Goal: Task Accomplishment & Management: Use online tool/utility

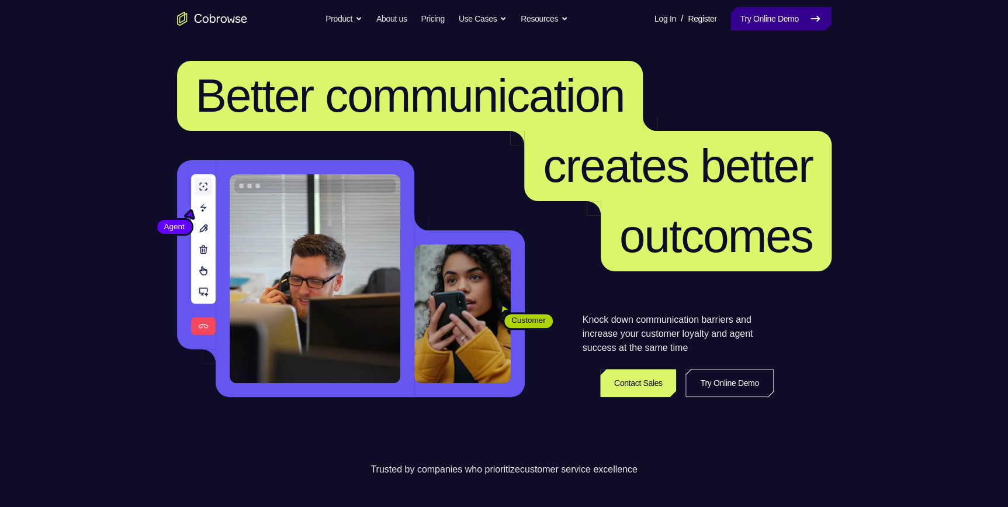
click at [767, 23] on link "Try Online Demo" at bounding box center [781, 18] width 101 height 23
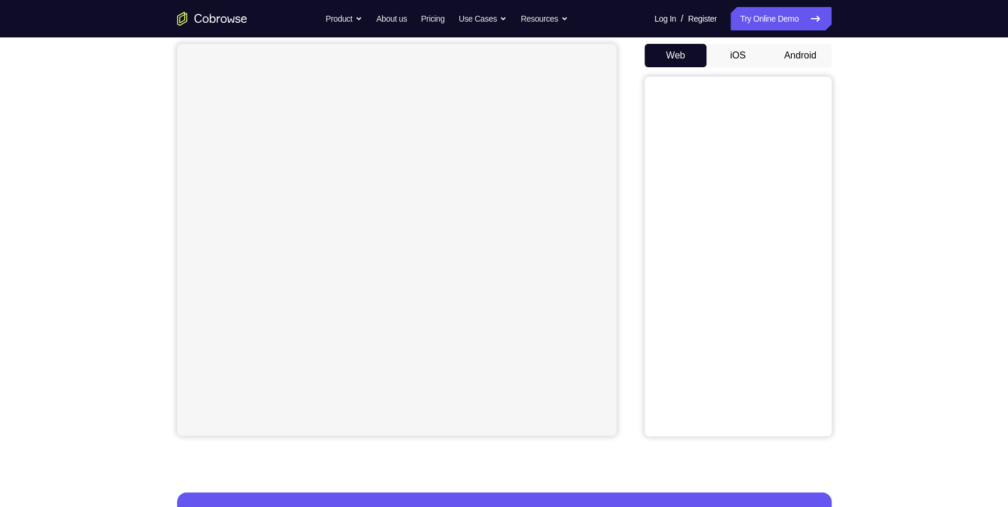
scroll to position [106, 0]
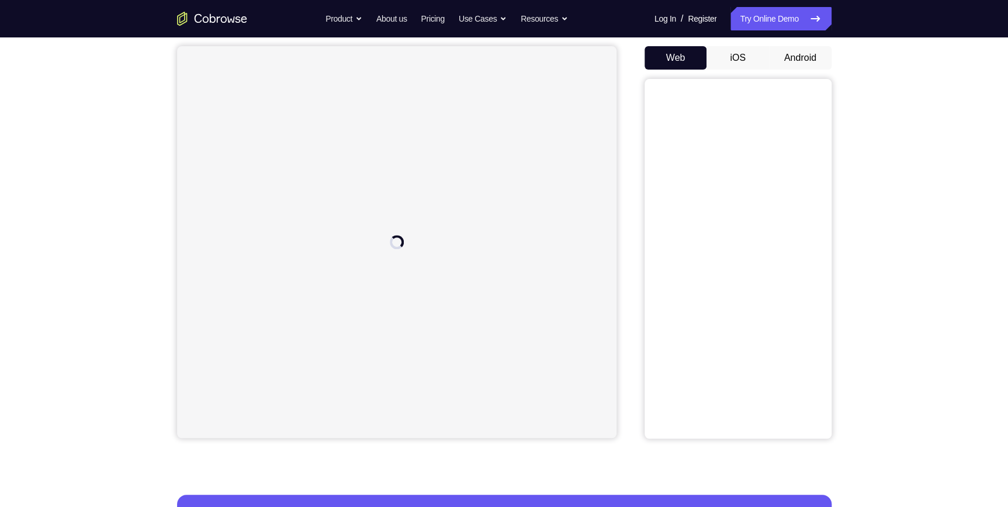
click at [808, 63] on button "Android" at bounding box center [800, 57] width 63 height 23
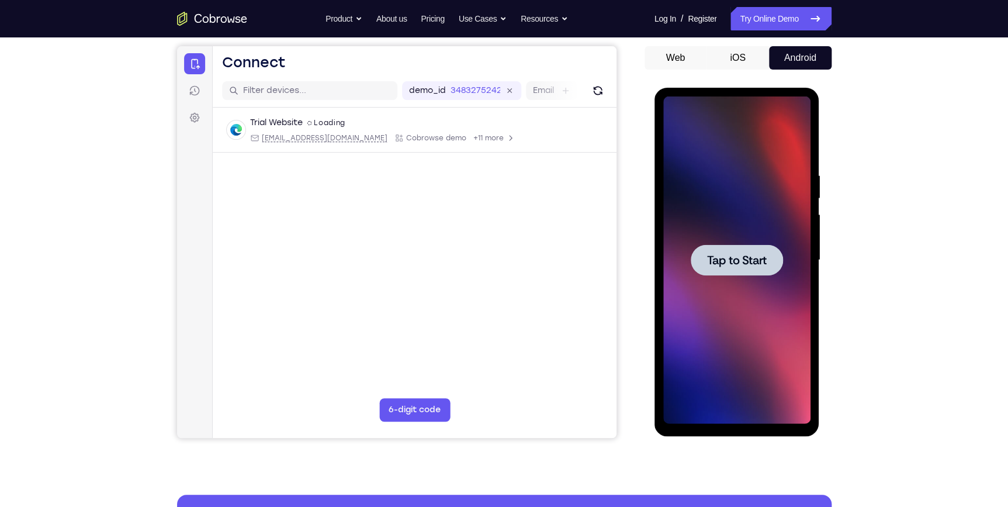
scroll to position [0, 0]
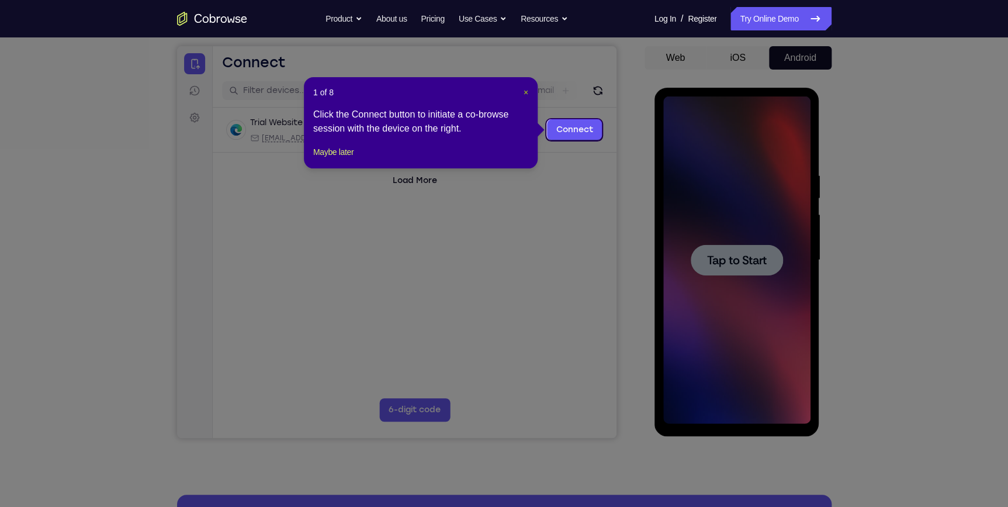
click at [525, 88] on span "×" at bounding box center [526, 92] width 5 height 9
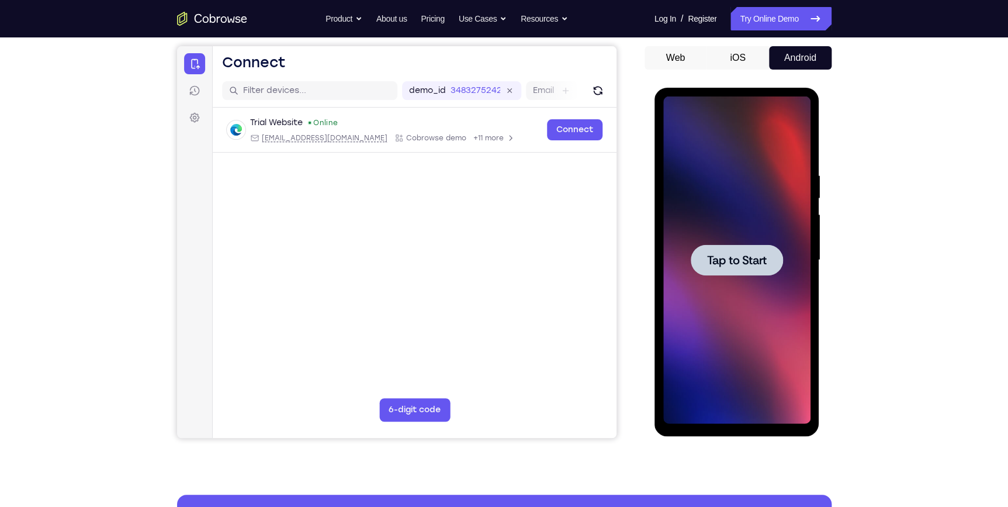
drag, startPoint x: 755, startPoint y: 286, endPoint x: 1490, endPoint y: 523, distance: 772.8
click at [755, 286] on div at bounding box center [736, 259] width 147 height 327
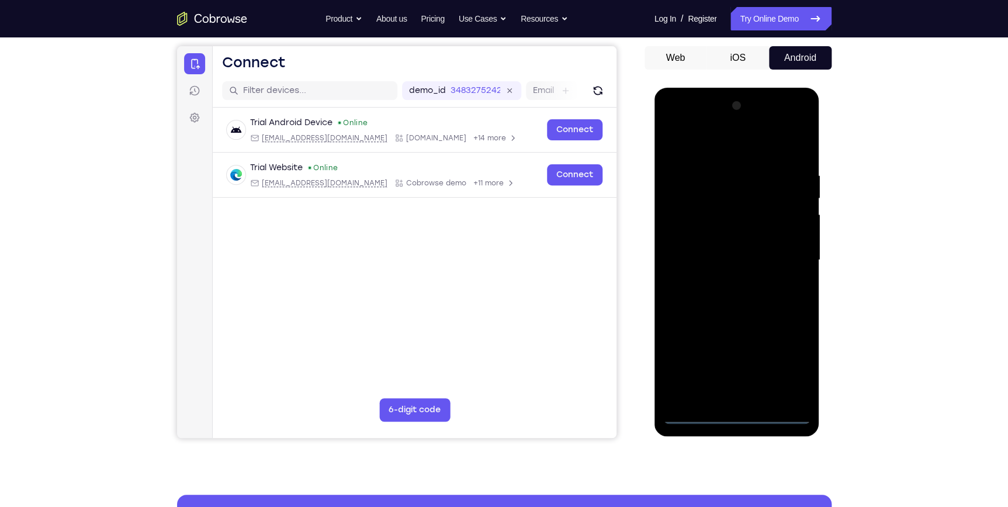
click at [741, 417] on div at bounding box center [736, 259] width 147 height 327
click at [738, 413] on div at bounding box center [736, 259] width 147 height 327
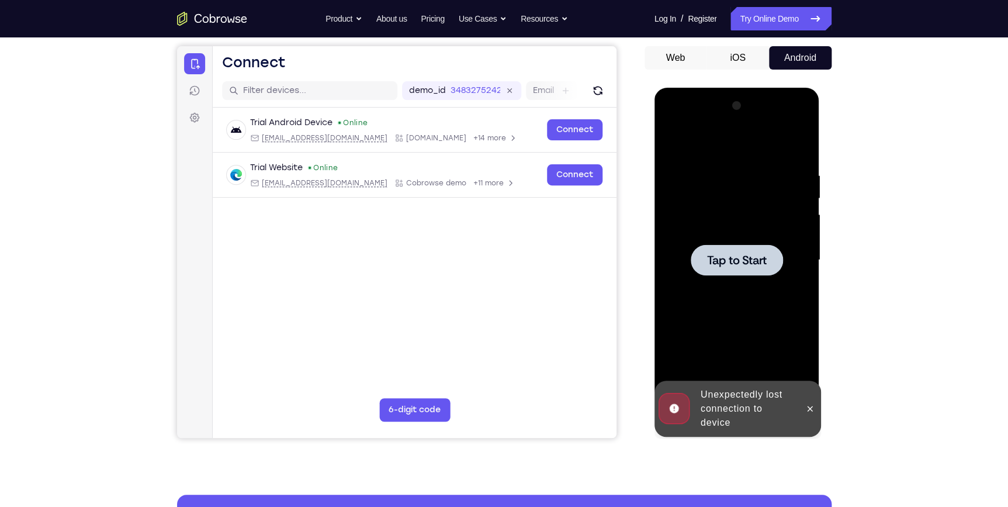
click at [749, 300] on div at bounding box center [736, 259] width 147 height 327
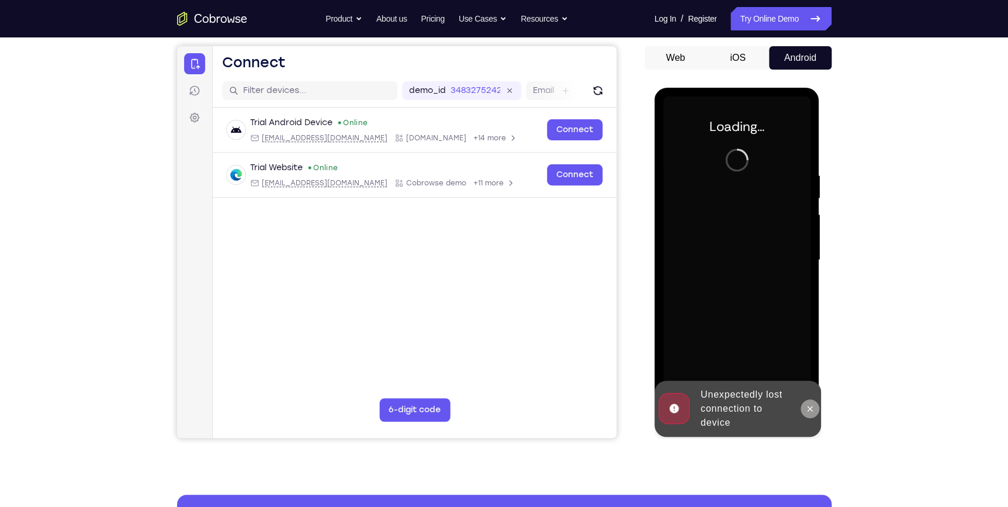
click at [809, 405] on icon at bounding box center [809, 408] width 9 height 9
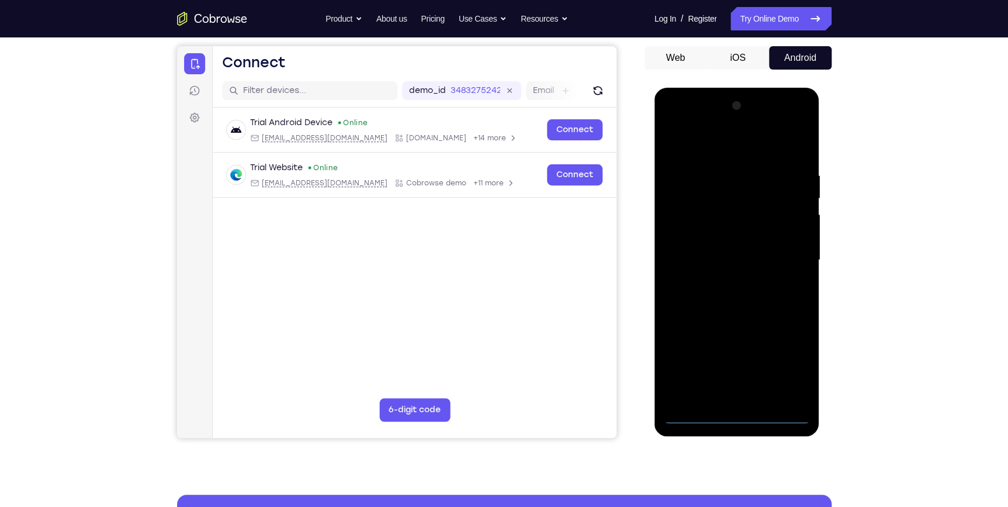
click at [837, 286] on div "Your Support Agent Your Customer Web iOS Android Next Steps We’d be happy to gi…" at bounding box center [504, 317] width 748 height 771
click at [736, 410] on div at bounding box center [736, 259] width 147 height 327
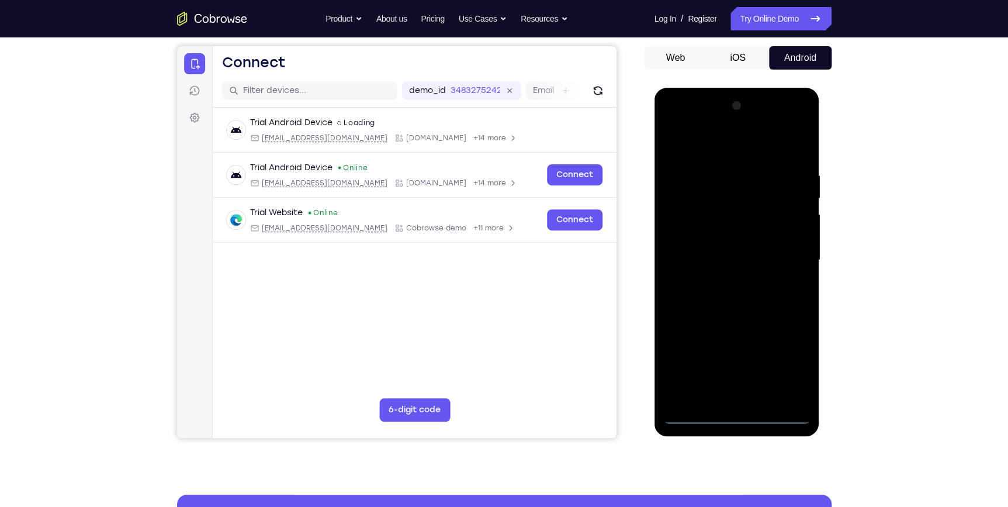
click at [734, 416] on div at bounding box center [736, 259] width 147 height 327
click at [793, 364] on div at bounding box center [736, 259] width 147 height 327
click at [699, 141] on div at bounding box center [736, 259] width 147 height 327
click at [783, 262] on div at bounding box center [736, 259] width 147 height 327
click at [750, 397] on div at bounding box center [736, 259] width 147 height 327
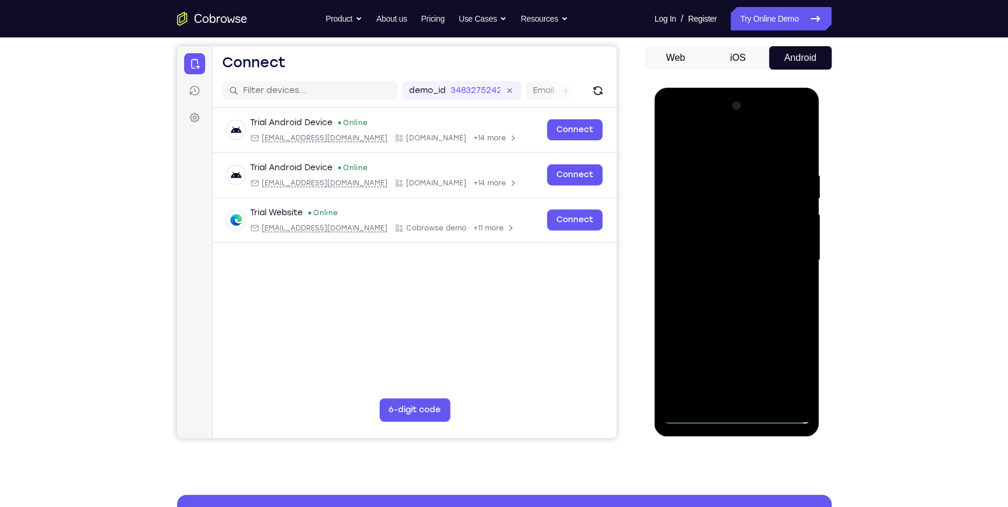
click at [718, 247] on div at bounding box center [736, 259] width 147 height 327
click at [745, 254] on div at bounding box center [736, 259] width 147 height 327
click at [703, 297] on div at bounding box center [736, 259] width 147 height 327
click at [720, 292] on div at bounding box center [736, 259] width 147 height 327
click at [703, 295] on div at bounding box center [736, 259] width 147 height 327
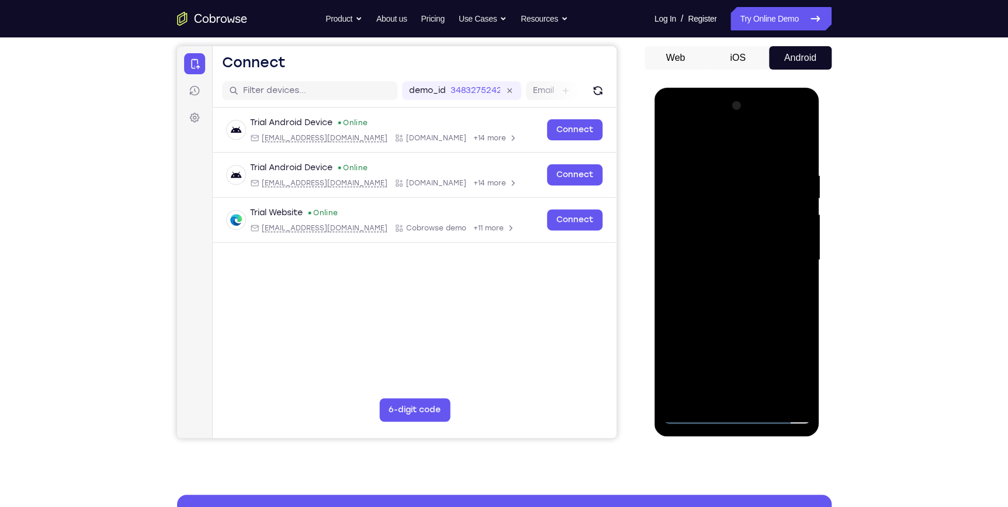
click at [715, 314] on div at bounding box center [736, 259] width 147 height 327
click at [802, 303] on div at bounding box center [736, 259] width 147 height 327
click at [803, 303] on div at bounding box center [736, 259] width 147 height 327
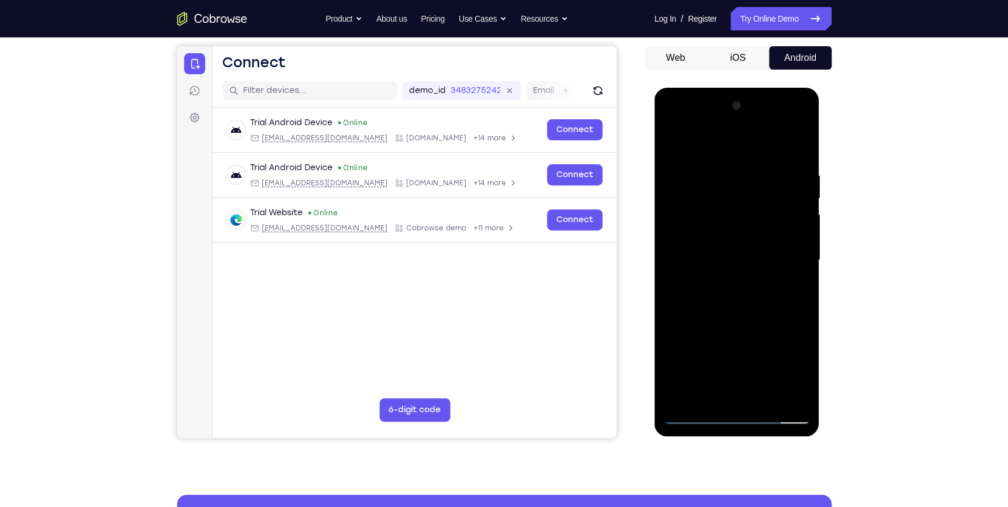
click at [671, 305] on div at bounding box center [736, 259] width 147 height 327
click at [718, 169] on div at bounding box center [736, 259] width 147 height 327
click at [742, 397] on div at bounding box center [736, 259] width 147 height 327
click at [776, 240] on div at bounding box center [736, 259] width 147 height 327
click at [759, 393] on div at bounding box center [736, 259] width 147 height 327
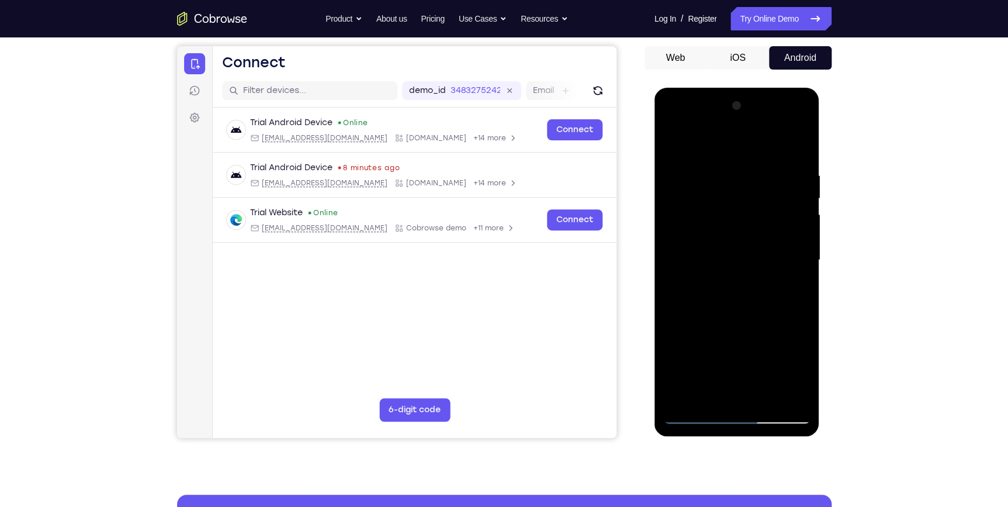
click at [795, 393] on div at bounding box center [736, 259] width 147 height 327
click at [796, 147] on div at bounding box center [736, 259] width 147 height 327
click at [763, 395] on div at bounding box center [736, 259] width 147 height 327
click at [750, 319] on div at bounding box center [736, 259] width 147 height 327
click at [738, 254] on div at bounding box center [736, 259] width 147 height 327
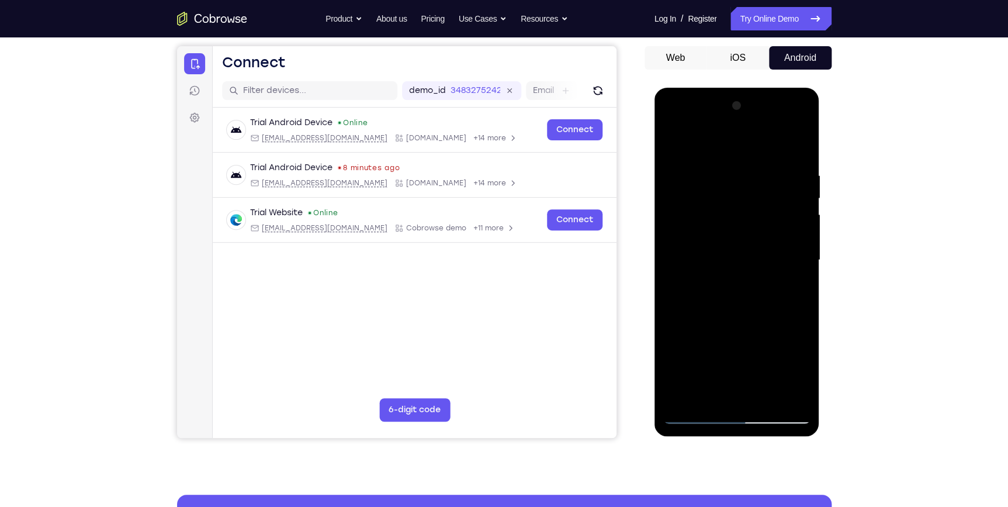
click at [793, 290] on div at bounding box center [736, 259] width 147 height 327
click at [680, 143] on div at bounding box center [736, 259] width 147 height 327
click at [673, 143] on div at bounding box center [736, 259] width 147 height 327
click at [674, 191] on div at bounding box center [736, 259] width 147 height 327
click at [783, 395] on div at bounding box center [736, 259] width 147 height 327
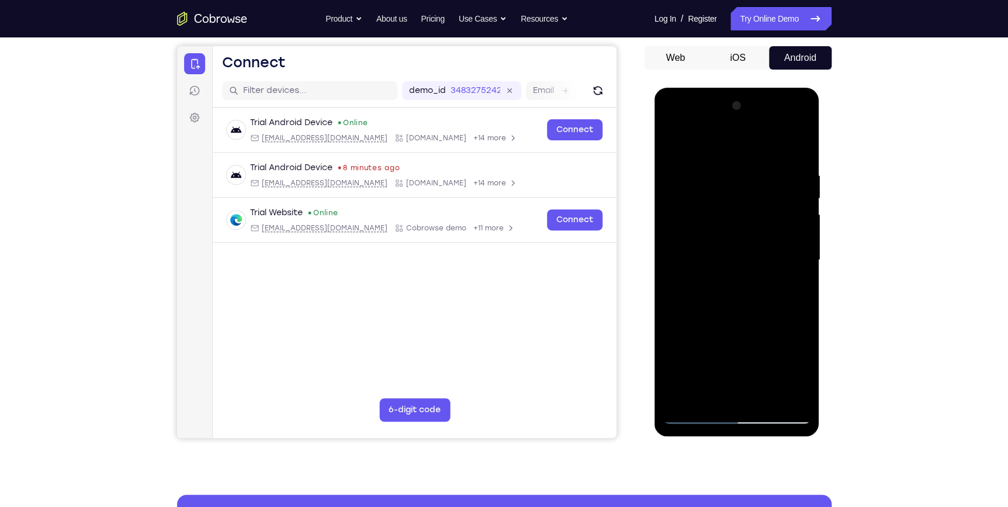
click at [800, 201] on div at bounding box center [736, 259] width 147 height 327
click at [783, 394] on div at bounding box center [736, 259] width 147 height 327
click at [794, 146] on div at bounding box center [736, 259] width 147 height 327
click at [767, 392] on div at bounding box center [736, 259] width 147 height 327
click at [766, 396] on div at bounding box center [736, 259] width 147 height 327
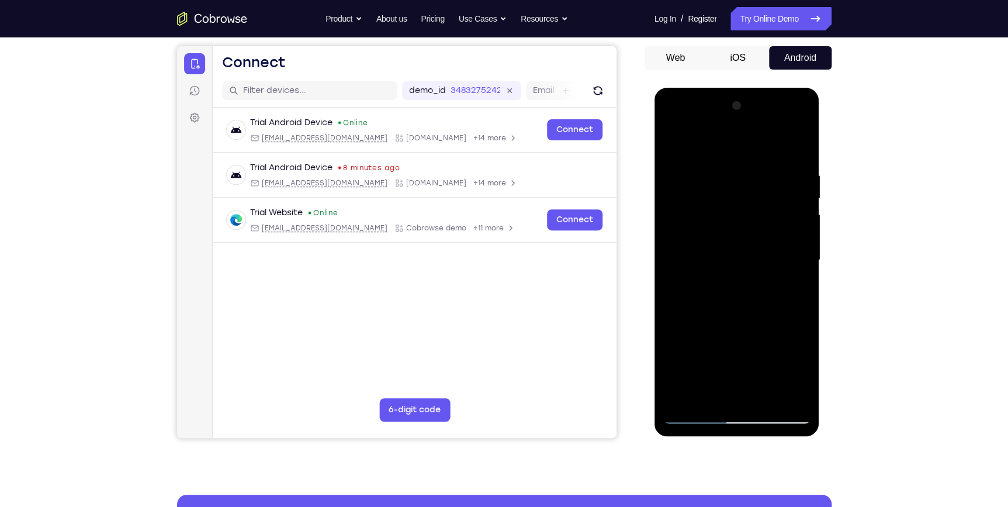
click at [674, 146] on div at bounding box center [736, 259] width 147 height 327
drag, startPoint x: 758, startPoint y: 327, endPoint x: 766, endPoint y: 219, distance: 108.4
click at [766, 219] on div at bounding box center [736, 259] width 147 height 327
click at [729, 257] on div at bounding box center [736, 259] width 147 height 327
click at [672, 143] on div at bounding box center [736, 259] width 147 height 327
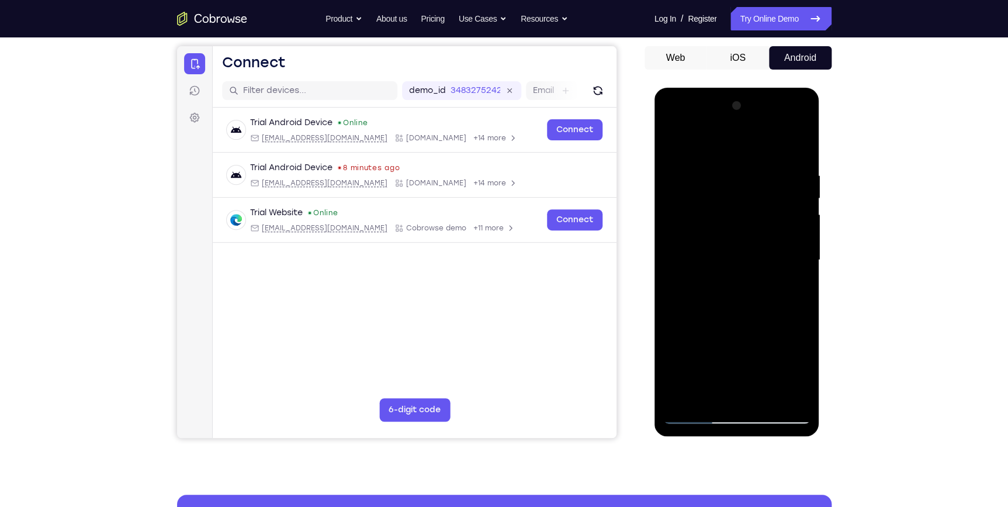
click at [676, 140] on div at bounding box center [736, 259] width 147 height 327
drag, startPoint x: 782, startPoint y: 176, endPoint x: 774, endPoint y: 291, distance: 115.4
click at [774, 285] on div at bounding box center [736, 259] width 147 height 327
drag, startPoint x: 772, startPoint y: 295, endPoint x: 767, endPoint y: 271, distance: 24.4
click at [767, 271] on div at bounding box center [736, 259] width 147 height 327
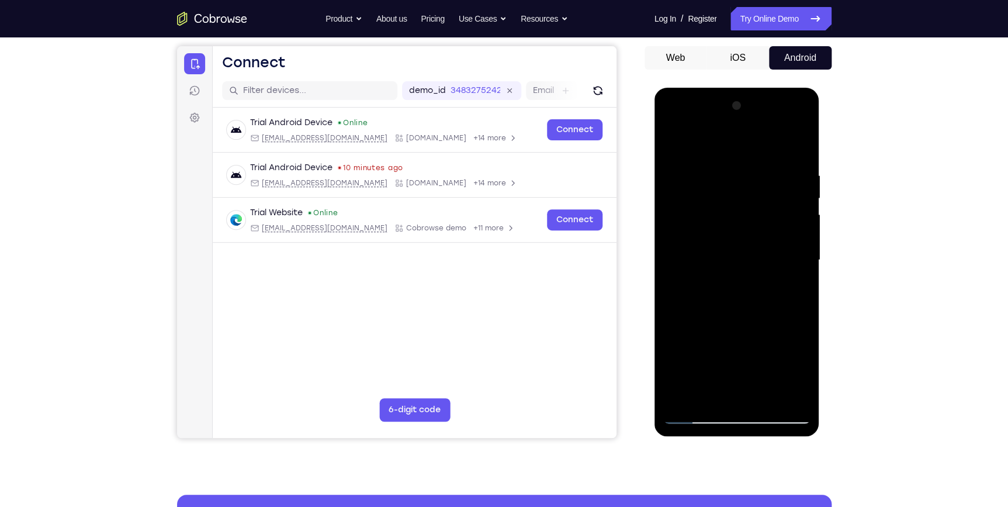
click at [676, 177] on div at bounding box center [736, 259] width 147 height 327
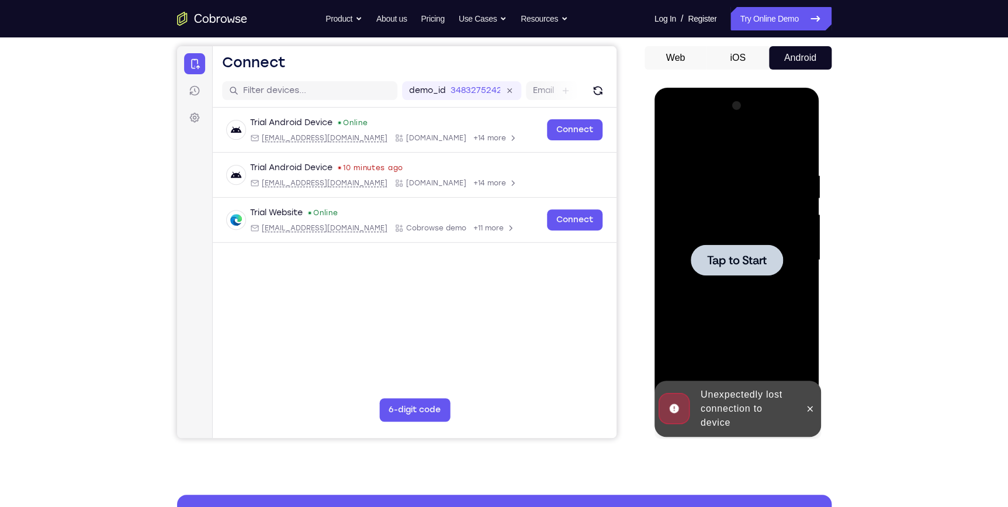
click at [673, 174] on div at bounding box center [736, 259] width 147 height 327
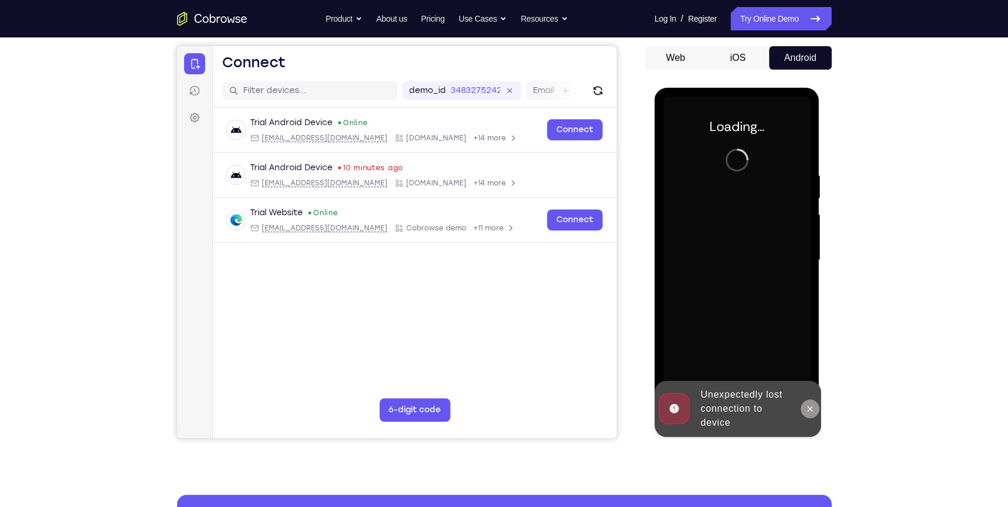
click at [813, 412] on icon at bounding box center [809, 408] width 9 height 9
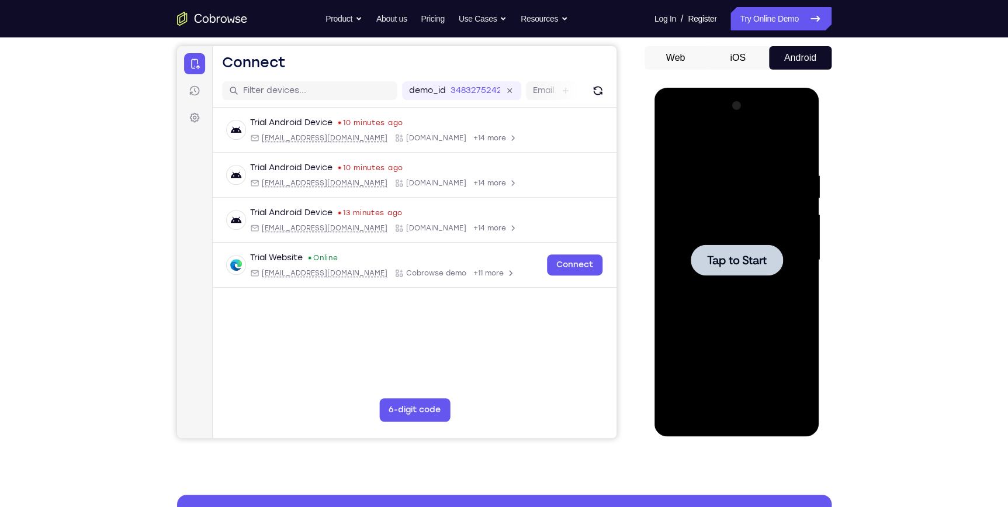
drag, startPoint x: 669, startPoint y: 247, endPoint x: 676, endPoint y: 248, distance: 7.2
click at [676, 248] on div at bounding box center [736, 259] width 147 height 327
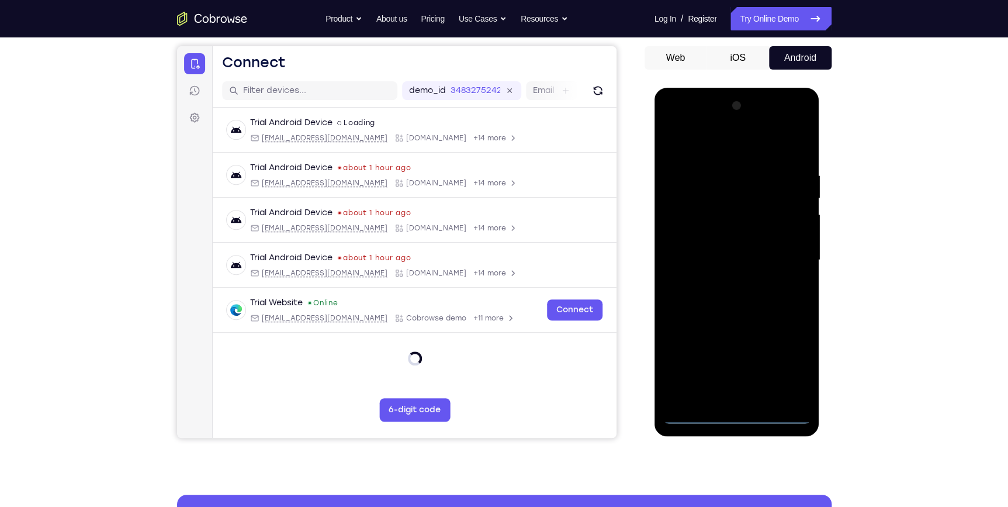
click at [738, 413] on div at bounding box center [736, 259] width 147 height 327
click at [782, 358] on div at bounding box center [736, 259] width 147 height 327
click at [751, 154] on div at bounding box center [736, 259] width 147 height 327
click at [779, 258] on div at bounding box center [736, 259] width 147 height 327
click at [725, 282] on div at bounding box center [736, 259] width 147 height 327
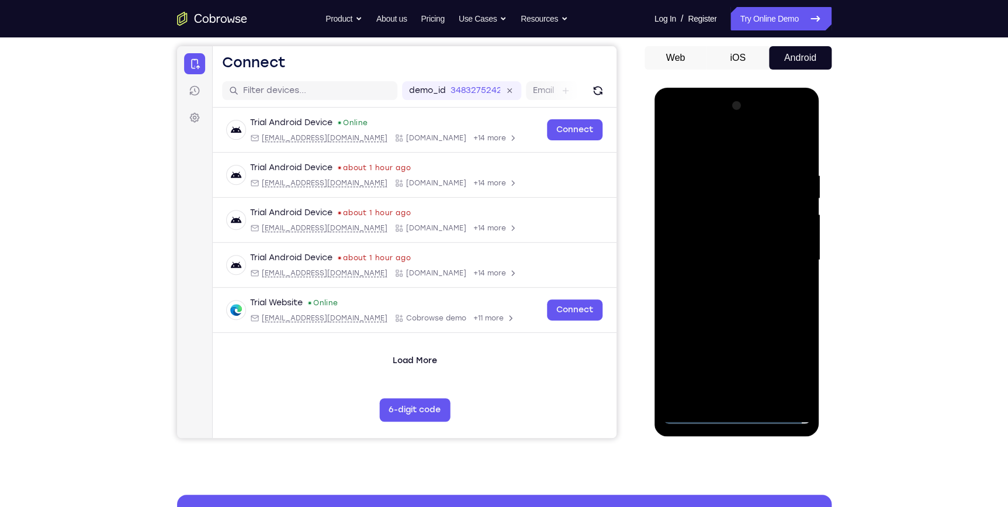
click at [742, 252] on div at bounding box center [736, 259] width 147 height 327
click at [712, 265] on div at bounding box center [736, 259] width 147 height 327
click at [697, 301] on div at bounding box center [736, 259] width 147 height 327
click at [720, 292] on div at bounding box center [736, 259] width 147 height 327
click at [755, 313] on div at bounding box center [736, 259] width 147 height 327
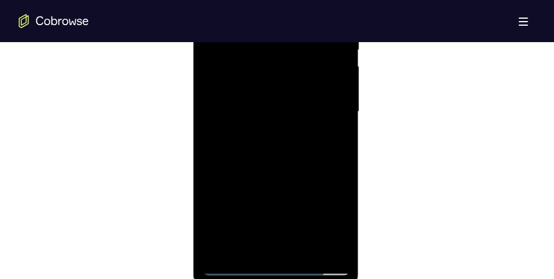
scroll to position [690, 0]
click at [344, 189] on div at bounding box center [275, 144] width 147 height 327
click at [342, 189] on div at bounding box center [275, 144] width 147 height 327
click at [312, 85] on div at bounding box center [275, 173] width 147 height 327
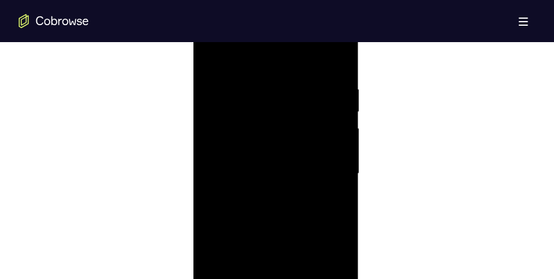
click at [338, 60] on div at bounding box center [275, 173] width 147 height 327
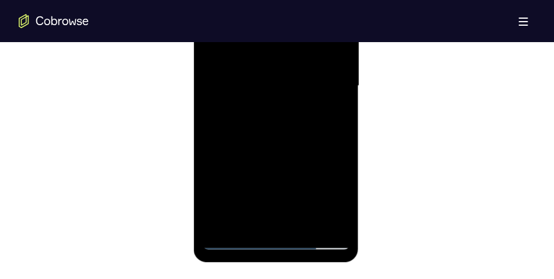
click at [306, 219] on div at bounding box center [275, 86] width 147 height 327
click at [305, 148] on div at bounding box center [275, 86] width 147 height 327
click at [295, 136] on div at bounding box center [275, 86] width 147 height 327
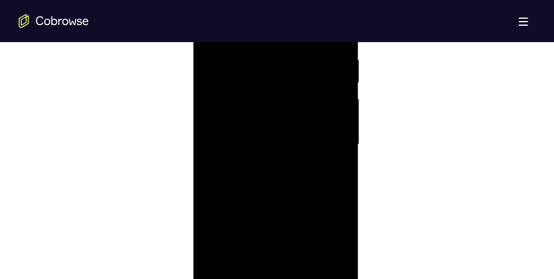
scroll to position [632, 0]
click at [213, 86] on div at bounding box center [275, 202] width 147 height 327
click at [255, 195] on div at bounding box center [275, 202] width 147 height 327
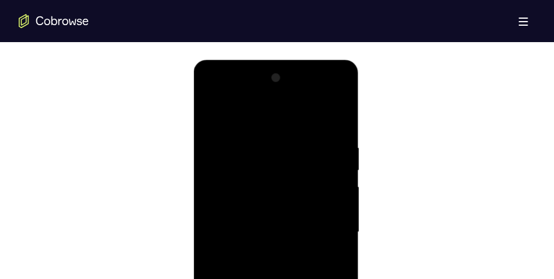
click at [216, 117] on div at bounding box center [275, 231] width 147 height 327
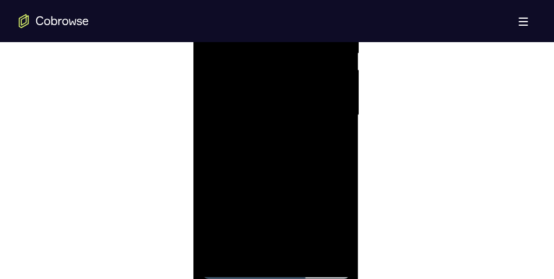
drag, startPoint x: 257, startPoint y: 241, endPoint x: 269, endPoint y: 141, distance: 100.2
click at [269, 141] on div at bounding box center [275, 115] width 147 height 327
drag, startPoint x: 270, startPoint y: 240, endPoint x: 285, endPoint y: 168, distance: 73.5
click at [285, 168] on div at bounding box center [275, 115] width 147 height 327
click at [264, 244] on div at bounding box center [275, 115] width 147 height 327
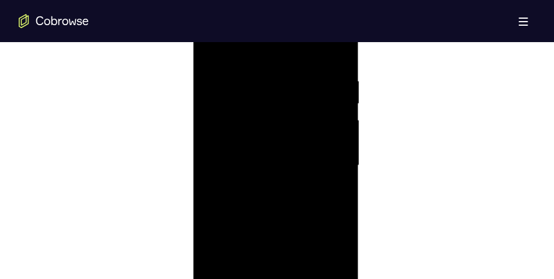
scroll to position [661, 0]
click at [214, 59] on div at bounding box center [275, 173] width 147 height 327
click at [212, 55] on div at bounding box center [275, 173] width 147 height 327
click at [209, 107] on div at bounding box center [275, 173] width 147 height 327
click at [236, 109] on div at bounding box center [275, 173] width 147 height 327
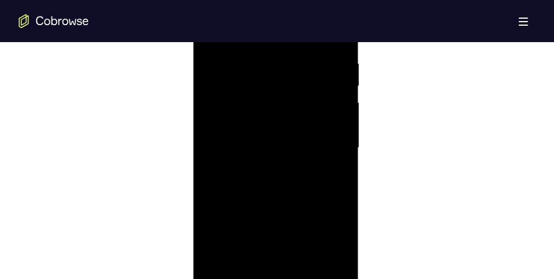
scroll to position [690, 0]
drag, startPoint x: 255, startPoint y: 190, endPoint x: 263, endPoint y: 112, distance: 78.7
click at [263, 112] on div at bounding box center [275, 144] width 147 height 327
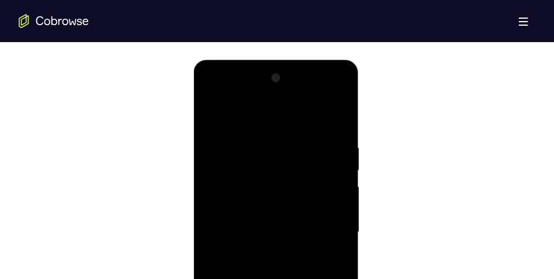
click at [212, 110] on div at bounding box center [275, 231] width 147 height 327
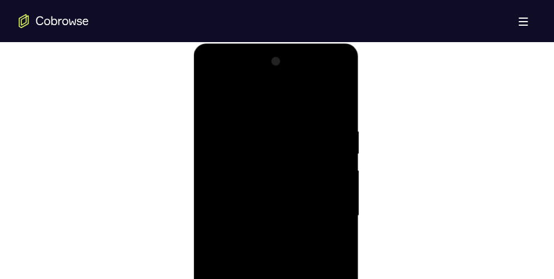
scroll to position [690, 0]
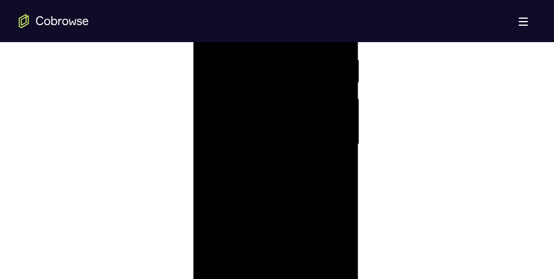
click at [211, 218] on div at bounding box center [275, 144] width 147 height 327
drag, startPoint x: 274, startPoint y: 245, endPoint x: 265, endPoint y: 122, distance: 124.2
click at [265, 122] on div at bounding box center [275, 144] width 147 height 327
click at [229, 98] on div at bounding box center [275, 144] width 147 height 327
click at [244, 240] on div at bounding box center [275, 144] width 147 height 327
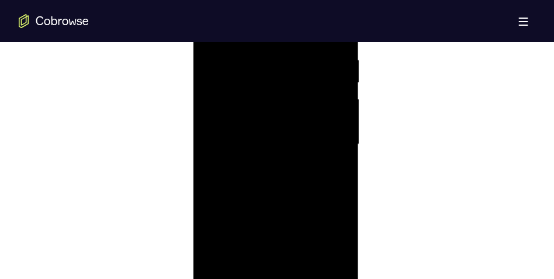
click at [245, 277] on div at bounding box center [275, 144] width 147 height 327
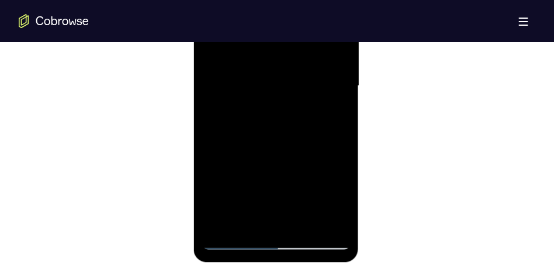
drag, startPoint x: 272, startPoint y: 194, endPoint x: 276, endPoint y: 144, distance: 49.8
click at [276, 147] on div at bounding box center [275, 86] width 147 height 327
drag, startPoint x: 281, startPoint y: 198, endPoint x: 280, endPoint y: 110, distance: 87.7
click at [280, 113] on div at bounding box center [275, 86] width 147 height 327
drag, startPoint x: 290, startPoint y: 187, endPoint x: 288, endPoint y: 103, distance: 83.6
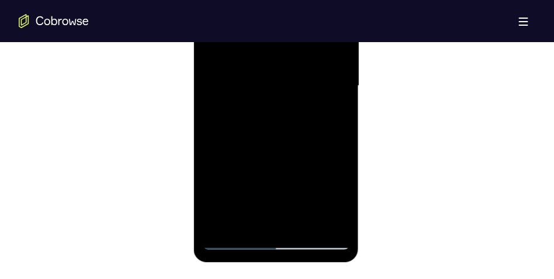
click at [288, 107] on div at bounding box center [275, 86] width 147 height 327
drag, startPoint x: 248, startPoint y: 153, endPoint x: 245, endPoint y: 195, distance: 41.6
click at [245, 195] on div at bounding box center [275, 86] width 147 height 327
click at [216, 163] on div at bounding box center [275, 86] width 147 height 327
click at [276, 161] on div at bounding box center [275, 86] width 147 height 327
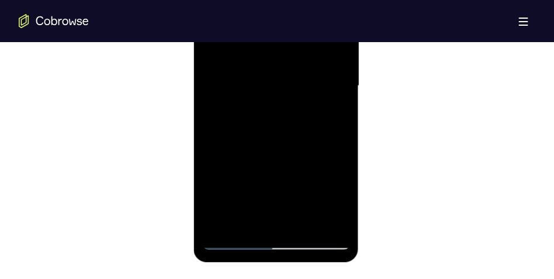
click at [335, 72] on div at bounding box center [275, 86] width 147 height 327
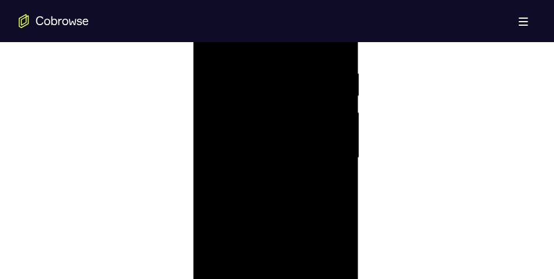
scroll to position [661, 0]
click at [214, 56] on div at bounding box center [275, 173] width 147 height 327
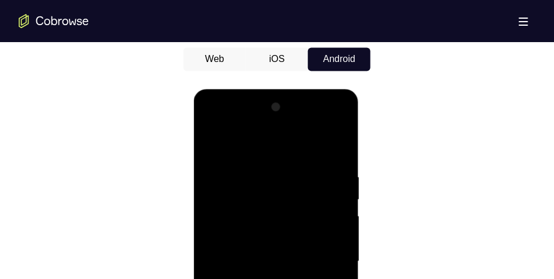
scroll to position [632, 0]
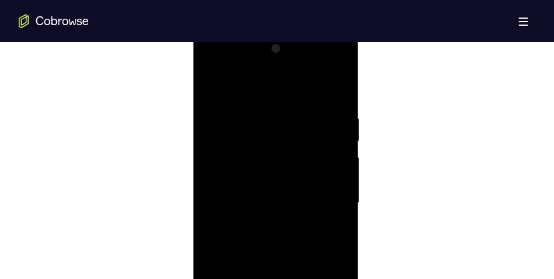
drag, startPoint x: 269, startPoint y: 136, endPoint x: 258, endPoint y: 70, distance: 66.9
click at [258, 72] on div at bounding box center [275, 202] width 147 height 327
drag, startPoint x: 271, startPoint y: 191, endPoint x: 278, endPoint y: 106, distance: 85.1
click at [278, 108] on div at bounding box center [275, 144] width 147 height 327
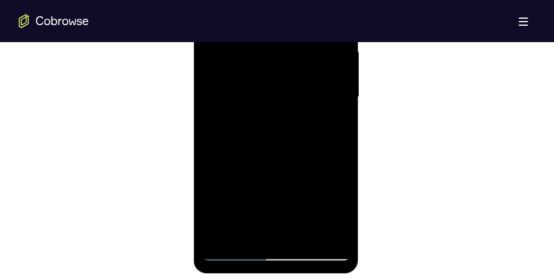
scroll to position [778, 0]
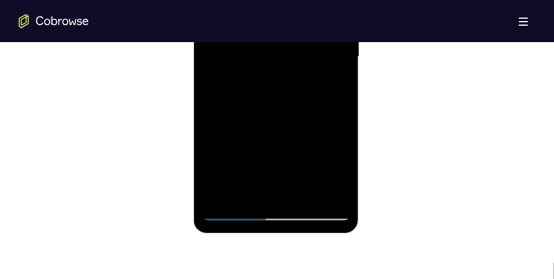
click at [299, 196] on div at bounding box center [275, 57] width 147 height 327
drag, startPoint x: 310, startPoint y: 149, endPoint x: 310, endPoint y: 92, distance: 57.3
click at [310, 92] on div at bounding box center [275, 57] width 147 height 327
drag, startPoint x: 302, startPoint y: 143, endPoint x: 308, endPoint y: 70, distance: 73.3
click at [308, 71] on div at bounding box center [275, 57] width 147 height 327
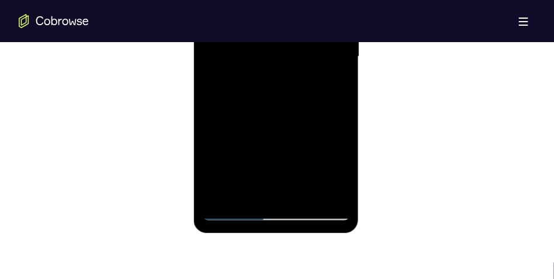
drag, startPoint x: 302, startPoint y: 150, endPoint x: 315, endPoint y: 85, distance: 65.7
click at [315, 85] on div at bounding box center [275, 57] width 147 height 327
drag, startPoint x: 300, startPoint y: 165, endPoint x: 303, endPoint y: 132, distance: 33.4
click at [303, 132] on div at bounding box center [275, 57] width 147 height 327
drag, startPoint x: 275, startPoint y: 151, endPoint x: 278, endPoint y: 77, distance: 73.7
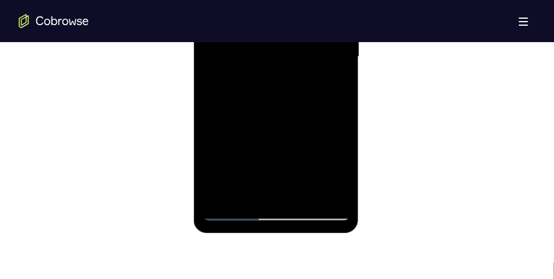
click at [278, 77] on div at bounding box center [275, 57] width 147 height 327
drag, startPoint x: 276, startPoint y: 74, endPoint x: 266, endPoint y: 124, distance: 50.8
click at [266, 124] on div at bounding box center [275, 57] width 147 height 327
click at [263, 102] on div at bounding box center [275, 57] width 147 height 327
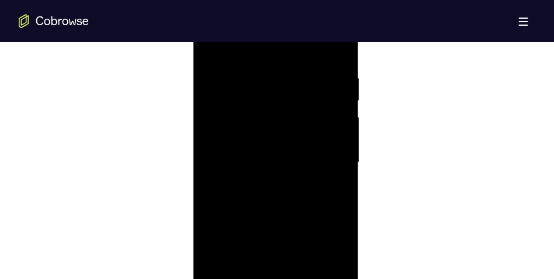
scroll to position [661, 0]
click at [215, 59] on div at bounding box center [275, 173] width 147 height 327
click at [214, 58] on div at bounding box center [275, 173] width 147 height 327
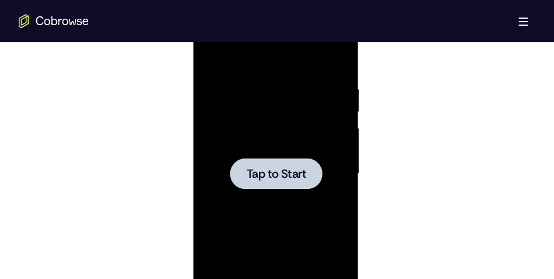
click at [264, 160] on div at bounding box center [276, 173] width 92 height 31
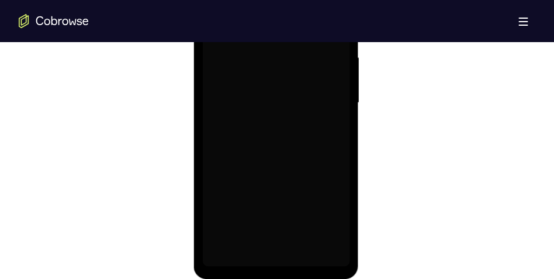
scroll to position [719, 0]
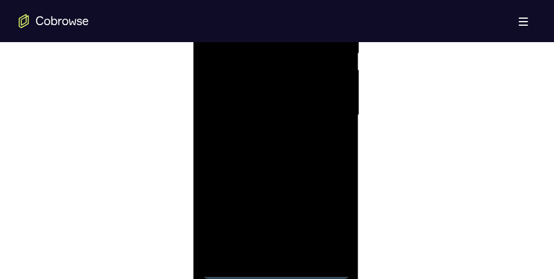
click at [276, 272] on div at bounding box center [275, 115] width 147 height 327
click at [332, 217] on div at bounding box center [275, 115] width 147 height 327
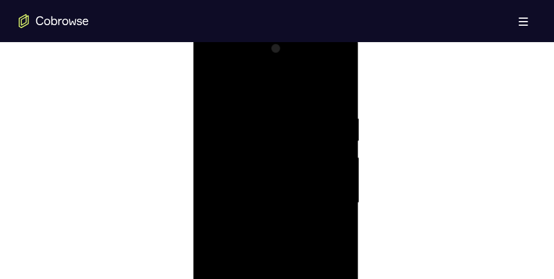
scroll to position [632, 0]
click at [253, 88] on div at bounding box center [275, 202] width 147 height 327
click at [228, 173] on div at bounding box center [275, 202] width 147 height 327
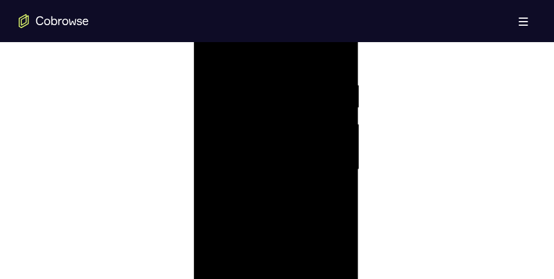
scroll to position [719, 0]
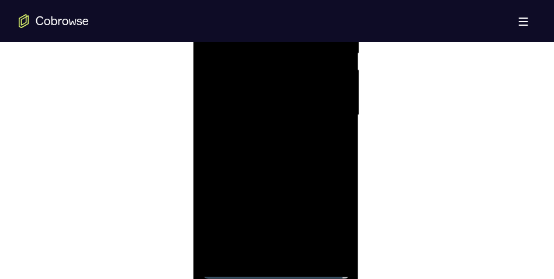
click at [258, 257] on div at bounding box center [275, 115] width 147 height 327
click at [282, 123] on div at bounding box center [275, 115] width 147 height 327
click at [337, 229] on div at bounding box center [275, 115] width 147 height 327
click at [310, 129] on div at bounding box center [275, 115] width 147 height 327
click at [266, 250] on div at bounding box center [275, 115] width 147 height 327
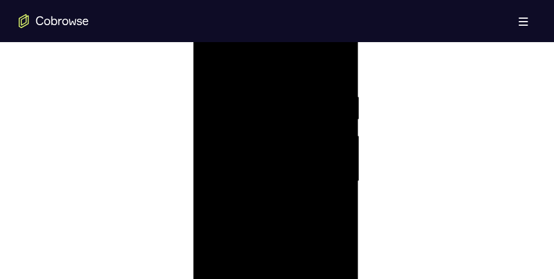
scroll to position [632, 0]
click at [292, 229] on div at bounding box center [275, 202] width 147 height 327
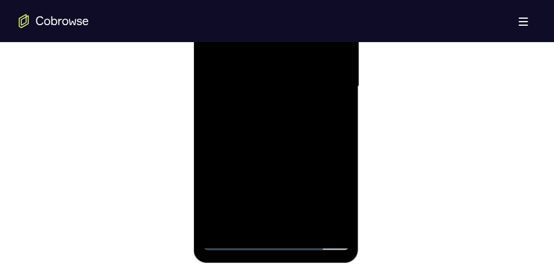
scroll to position [749, 0]
click at [289, 226] on div at bounding box center [275, 86] width 147 height 327
drag, startPoint x: 291, startPoint y: 163, endPoint x: 280, endPoint y: 243, distance: 80.8
click at [280, 243] on div at bounding box center [275, 86] width 147 height 327
drag, startPoint x: 290, startPoint y: 88, endPoint x: 269, endPoint y: 226, distance: 139.6
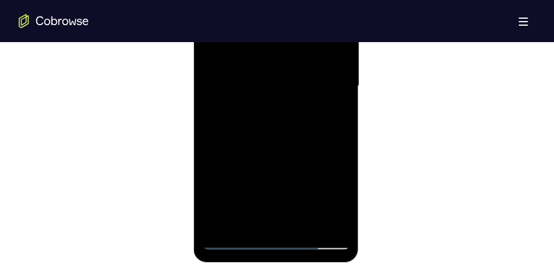
click at [269, 226] on div at bounding box center [275, 86] width 147 height 327
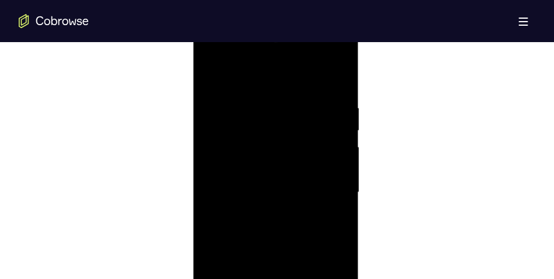
scroll to position [632, 0]
click at [312, 101] on div at bounding box center [275, 202] width 147 height 327
click at [265, 86] on div at bounding box center [275, 202] width 147 height 327
click at [337, 64] on div at bounding box center [275, 202] width 147 height 327
click at [209, 82] on div at bounding box center [275, 202] width 147 height 327
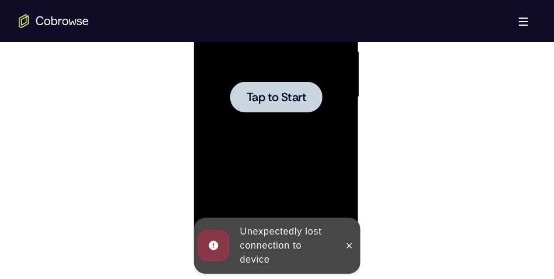
scroll to position [749, 0]
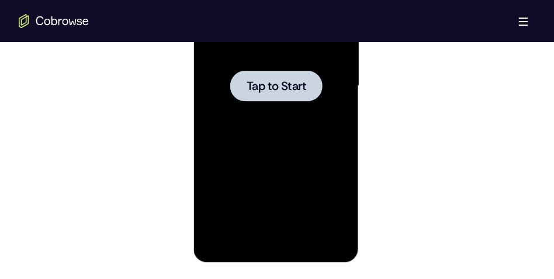
click at [260, 72] on div at bounding box center [276, 86] width 92 height 31
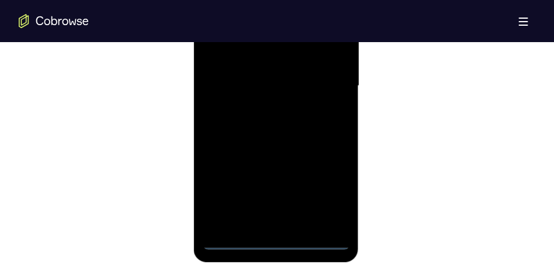
click at [278, 242] on div at bounding box center [275, 86] width 147 height 327
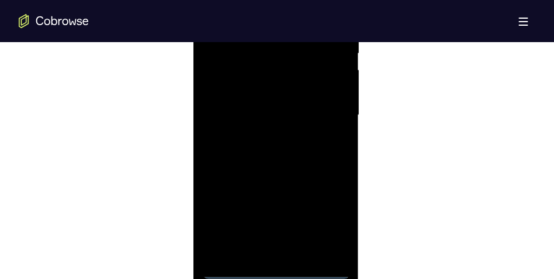
click at [324, 214] on div at bounding box center [275, 115] width 147 height 327
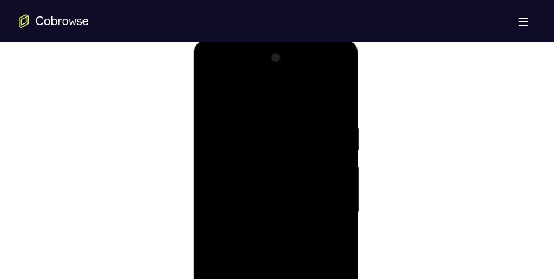
scroll to position [603, 0]
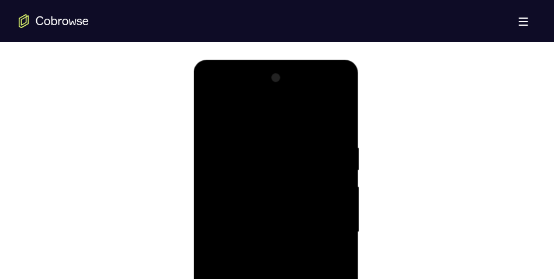
click at [274, 120] on div at bounding box center [275, 231] width 147 height 327
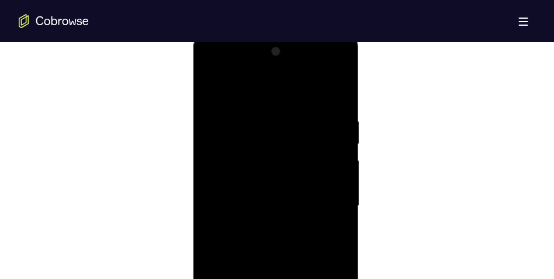
scroll to position [690, 0]
click at [233, 115] on div at bounding box center [275, 144] width 147 height 327
click at [342, 65] on div at bounding box center [275, 202] width 147 height 327
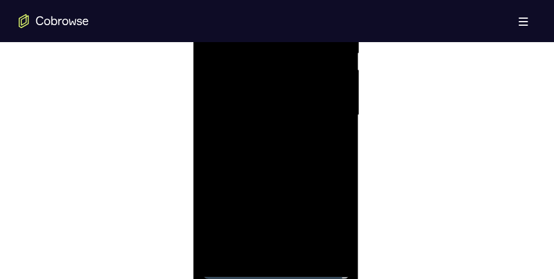
click at [329, 181] on div at bounding box center [275, 115] width 147 height 327
click at [255, 92] on div at bounding box center [275, 173] width 147 height 327
click at [296, 76] on div at bounding box center [275, 173] width 147 height 327
click at [307, 99] on div at bounding box center [275, 173] width 147 height 327
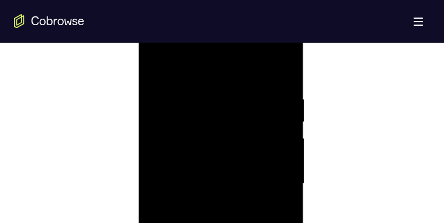
scroll to position [632, 0]
click at [240, 200] on div at bounding box center [220, 179] width 147 height 327
click at [276, 58] on div at bounding box center [220, 179] width 147 height 327
click at [270, 63] on div at bounding box center [220, 179] width 147 height 327
click at [263, 66] on div at bounding box center [220, 179] width 147 height 327
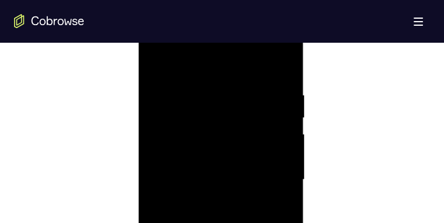
drag, startPoint x: 214, startPoint y: 92, endPoint x: 203, endPoint y: 154, distance: 63.5
click at [203, 154] on div at bounding box center [220, 179] width 147 height 327
click at [215, 209] on div at bounding box center [220, 179] width 147 height 327
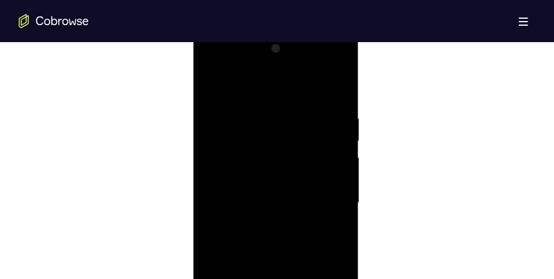
drag, startPoint x: 331, startPoint y: 151, endPoint x: 98, endPoint y: 126, distance: 234.6
click at [193, 126] on html "Online web based iOS Simulators and Android Emulators. Run iPhone, iPad, Mobile…" at bounding box center [276, 205] width 167 height 351
drag, startPoint x: 294, startPoint y: 182, endPoint x: 144, endPoint y: 33, distance: 211.6
click at [193, 33] on html "Online web based iOS Simulators and Android Emulators. Run iPhone, iPad, Mobile…" at bounding box center [276, 205] width 167 height 351
drag, startPoint x: 282, startPoint y: 188, endPoint x: 275, endPoint y: 68, distance: 120.0
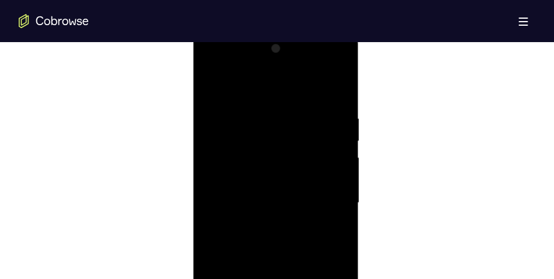
click at [275, 68] on div at bounding box center [275, 202] width 147 height 327
drag, startPoint x: 290, startPoint y: 186, endPoint x: 306, endPoint y: 63, distance: 124.8
click at [305, 64] on div at bounding box center [275, 202] width 147 height 327
click at [303, 172] on div at bounding box center [275, 202] width 147 height 327
drag, startPoint x: 273, startPoint y: 144, endPoint x: 342, endPoint y: 264, distance: 138.2
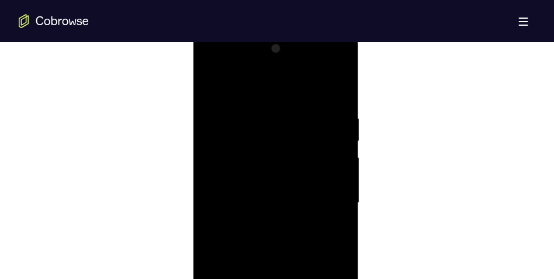
click at [340, 264] on div at bounding box center [275, 202] width 147 height 327
drag, startPoint x: 245, startPoint y: 135, endPoint x: 369, endPoint y: 185, distance: 133.7
click at [360, 185] on html "Online web based iOS Simulators and Android Emulators. Run iPhone, iPad, Mobile…" at bounding box center [276, 205] width 167 height 351
click at [213, 85] on div at bounding box center [275, 202] width 147 height 327
click at [341, 65] on div at bounding box center [275, 202] width 147 height 327
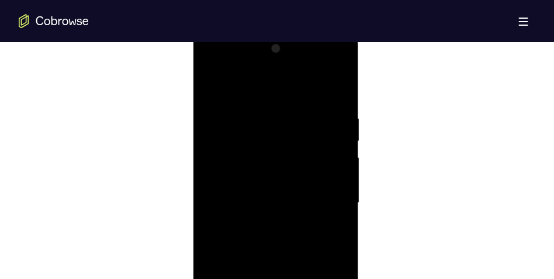
drag, startPoint x: 305, startPoint y: 214, endPoint x: 296, endPoint y: 64, distance: 149.9
click at [296, 64] on div at bounding box center [275, 202] width 147 height 327
drag, startPoint x: 304, startPoint y: 210, endPoint x: 305, endPoint y: 77, distance: 133.8
click at [305, 78] on div at bounding box center [275, 202] width 147 height 327
click at [209, 130] on div at bounding box center [275, 202] width 147 height 327
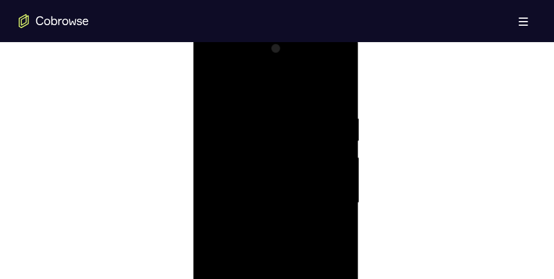
drag, startPoint x: 328, startPoint y: 110, endPoint x: 115, endPoint y: 118, distance: 212.9
click at [193, 118] on html "Online web based iOS Simulators and Android Emulators. Run iPhone, iPad, Mobile…" at bounding box center [276, 205] width 167 height 351
click at [311, 84] on div at bounding box center [275, 202] width 147 height 327
drag, startPoint x: 296, startPoint y: 243, endPoint x: 288, endPoint y: 110, distance: 133.5
click at [288, 110] on div at bounding box center [275, 202] width 147 height 327
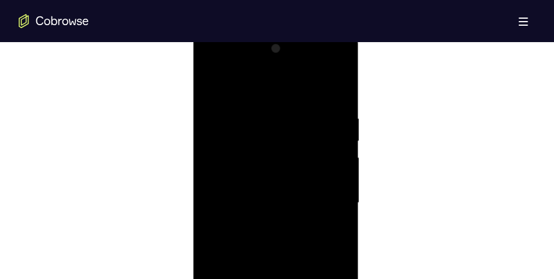
drag, startPoint x: 315, startPoint y: 215, endPoint x: 320, endPoint y: 94, distance: 121.7
click at [319, 96] on div at bounding box center [275, 202] width 147 height 327
drag, startPoint x: 279, startPoint y: 258, endPoint x: 274, endPoint y: 147, distance: 111.8
click at [274, 148] on div at bounding box center [275, 202] width 147 height 327
click at [310, 84] on div at bounding box center [275, 202] width 147 height 327
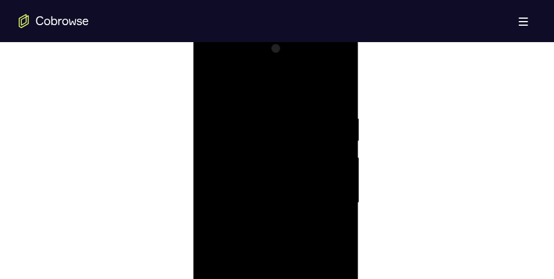
drag, startPoint x: 267, startPoint y: 230, endPoint x: 280, endPoint y: 123, distance: 107.7
click at [280, 123] on div at bounding box center [275, 202] width 147 height 327
click at [218, 159] on div at bounding box center [275, 202] width 147 height 327
drag, startPoint x: 265, startPoint y: 207, endPoint x: 263, endPoint y: 99, distance: 108.1
click at [261, 97] on div at bounding box center [275, 202] width 147 height 327
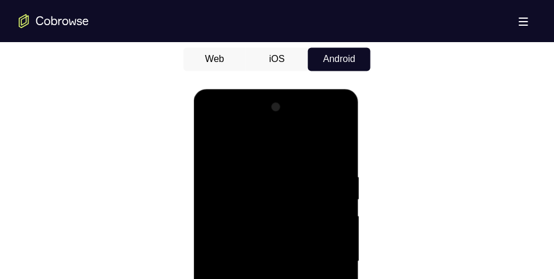
scroll to position [661, 0]
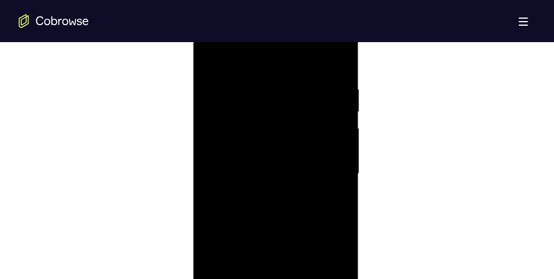
drag, startPoint x: 340, startPoint y: 222, endPoint x: 393, endPoint y: 247, distance: 59.6
click at [360, 247] on html "Online web based iOS Simulators and Android Emulators. Run iPhone, iPad, Mobile…" at bounding box center [276, 176] width 167 height 351
click at [215, 56] on div at bounding box center [275, 173] width 147 height 327
drag, startPoint x: 338, startPoint y: 146, endPoint x: 157, endPoint y: 127, distance: 182.2
click at [193, 127] on html "Online web based iOS Simulators and Android Emulators. Run iPhone, iPad, Mobile…" at bounding box center [276, 176] width 167 height 351
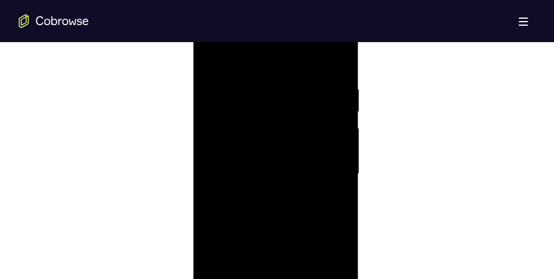
drag, startPoint x: 285, startPoint y: 160, endPoint x: 265, endPoint y: 60, distance: 101.9
click at [265, 64] on div at bounding box center [275, 173] width 147 height 327
drag, startPoint x: 295, startPoint y: 160, endPoint x: 179, endPoint y: 148, distance: 115.7
click at [193, 148] on html "Online web based iOS Simulators and Android Emulators. Run iPhone, iPad, Mobile…" at bounding box center [276, 176] width 167 height 351
click at [322, 140] on div at bounding box center [275, 173] width 147 height 327
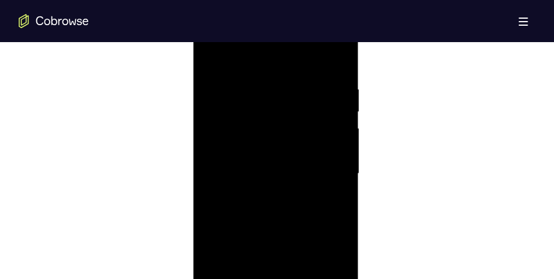
drag, startPoint x: 250, startPoint y: 141, endPoint x: 251, endPoint y: 58, distance: 82.4
click at [251, 58] on div at bounding box center [275, 173] width 147 height 327
drag, startPoint x: 308, startPoint y: 136, endPoint x: 140, endPoint y: 123, distance: 168.2
click at [193, 123] on html "Online web based iOS Simulators and Android Emulators. Run iPhone, iPad, Mobile…" at bounding box center [276, 176] width 167 height 351
click at [342, 121] on div at bounding box center [275, 173] width 147 height 327
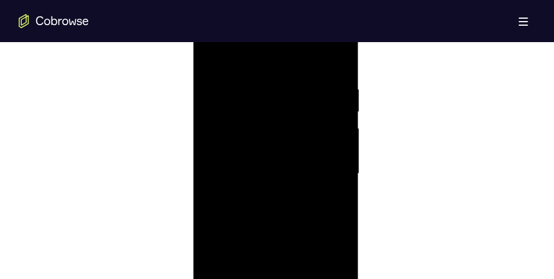
drag, startPoint x: 220, startPoint y: 120, endPoint x: 399, endPoint y: 123, distance: 178.9
click at [360, 123] on html "Online web based iOS Simulators and Android Emulators. Run iPhone, iPad, Mobile…" at bounding box center [276, 176] width 167 height 351
drag, startPoint x: 244, startPoint y: 102, endPoint x: 271, endPoint y: 203, distance: 104.1
click at [271, 203] on div at bounding box center [275, 173] width 147 height 327
click at [258, 260] on div at bounding box center [275, 173] width 147 height 327
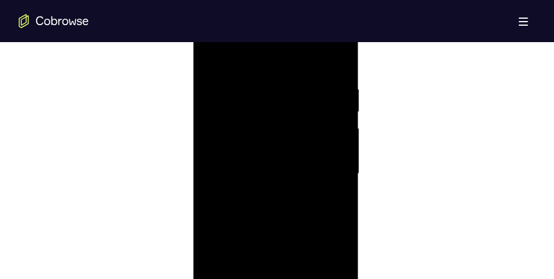
drag, startPoint x: 331, startPoint y: 178, endPoint x: 179, endPoint y: 158, distance: 153.3
click at [193, 158] on html "Online web based iOS Simulators and Android Emulators. Run iPhone, iPad, Mobile…" at bounding box center [276, 176] width 167 height 351
drag, startPoint x: 262, startPoint y: 173, endPoint x: 178, endPoint y: -17, distance: 207.5
click at [193, 1] on html "Online web based iOS Simulators and Android Emulators. Run iPhone, iPad, Mobile…" at bounding box center [276, 176] width 167 height 351
drag, startPoint x: 283, startPoint y: 161, endPoint x: 411, endPoint y: 29, distance: 183.5
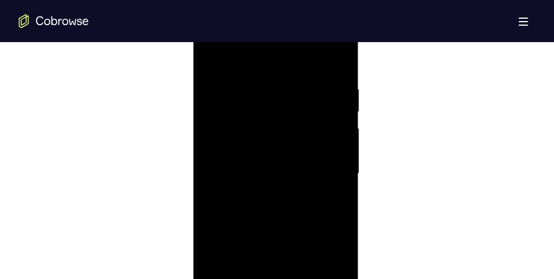
click at [217, 28] on div at bounding box center [275, 173] width 147 height 327
drag, startPoint x: 227, startPoint y: 74, endPoint x: 479, endPoint y: 254, distance: 309.6
click at [360, 254] on html "Online web based iOS Simulators and Android Emulators. Run iPhone, iPad, Mobile…" at bounding box center [276, 176] width 167 height 351
drag, startPoint x: 274, startPoint y: 231, endPoint x: 265, endPoint y: 57, distance: 174.4
click at [265, 57] on div at bounding box center [275, 173] width 147 height 327
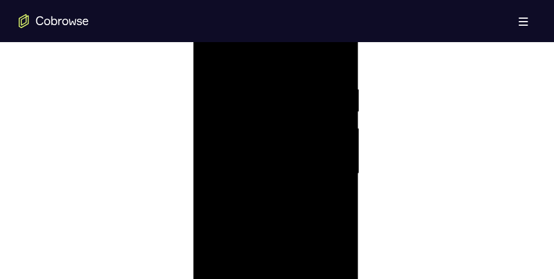
click at [268, 254] on div at bounding box center [275, 173] width 147 height 327
drag, startPoint x: 324, startPoint y: 195, endPoint x: 102, endPoint y: 162, distance: 225.1
click at [193, 162] on html "Online web based iOS Simulators and Android Emulators. Run iPhone, iPad, Mobile…" at bounding box center [276, 176] width 167 height 351
drag, startPoint x: 251, startPoint y: 168, endPoint x: 184, endPoint y: 32, distance: 151.6
click at [193, 32] on html "Online web based iOS Simulators and Android Emulators. Run iPhone, iPad, Mobile…" at bounding box center [276, 176] width 167 height 351
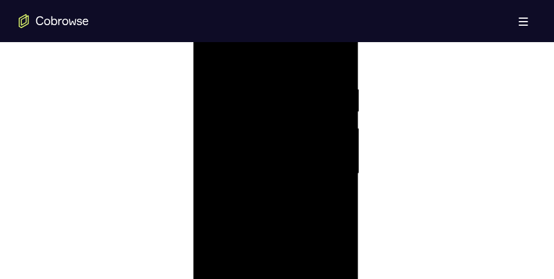
drag, startPoint x: 242, startPoint y: 120, endPoint x: 237, endPoint y: 218, distance: 97.7
click at [237, 218] on div at bounding box center [275, 173] width 147 height 327
drag, startPoint x: 258, startPoint y: 134, endPoint x: 255, endPoint y: 174, distance: 39.2
click at [255, 174] on div at bounding box center [275, 173] width 147 height 327
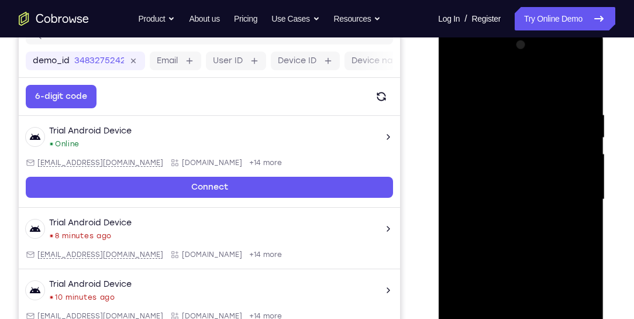
scroll to position [193, 0]
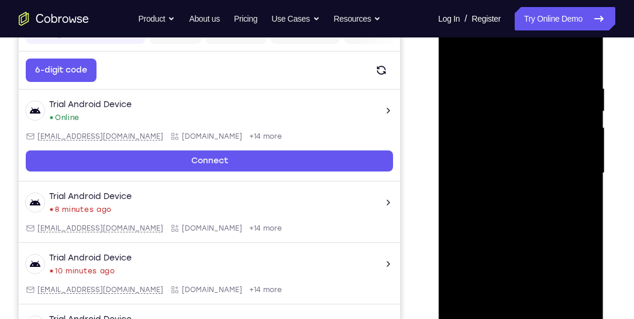
drag, startPoint x: 580, startPoint y: 166, endPoint x: 587, endPoint y: 166, distance: 6.4
click at [583, 166] on div at bounding box center [520, 172] width 147 height 327
click at [584, 153] on div at bounding box center [520, 172] width 147 height 327
drag, startPoint x: 580, startPoint y: 153, endPoint x: 435, endPoint y: 124, distance: 147.9
click at [438, 124] on html "Online web based iOS Simulators and Android Emulators. Run iPhone, iPad, Mobile…" at bounding box center [521, 176] width 167 height 351
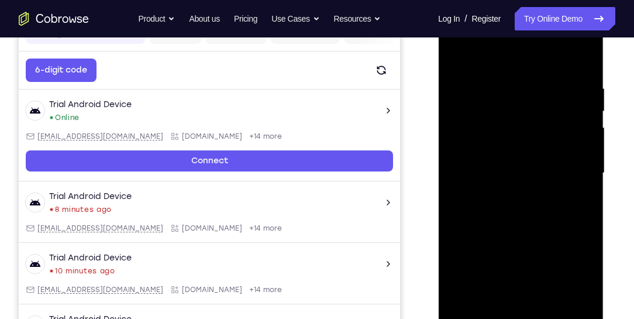
drag, startPoint x: 536, startPoint y: 133, endPoint x: 497, endPoint y: 130, distance: 38.7
click at [500, 130] on div at bounding box center [520, 172] width 147 height 327
drag, startPoint x: 524, startPoint y: 105, endPoint x: 351, endPoint y: 212, distance: 203.7
click at [438, 212] on html "Online web based iOS Simulators and Android Emulators. Run iPhone, iPad, Mobile…" at bounding box center [521, 176] width 167 height 351
drag, startPoint x: 489, startPoint y: 189, endPoint x: 429, endPoint y: 116, distance: 94.2
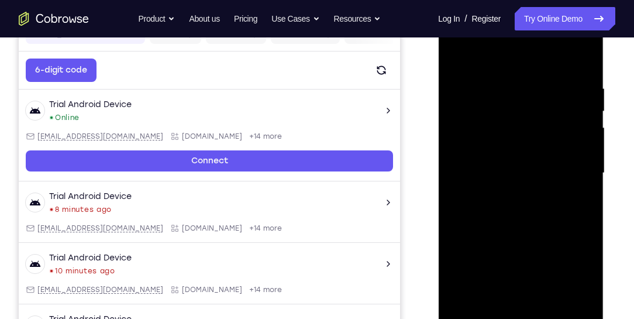
click at [438, 116] on html "Online web based iOS Simulators and Android Emulators. Run iPhone, iPad, Mobile…" at bounding box center [521, 176] width 167 height 351
drag, startPoint x: 370, startPoint y: 164, endPoint x: 297, endPoint y: 148, distance: 74.0
click at [438, 148] on html "Online web based iOS Simulators and Android Emulators. Run iPhone, iPad, Mobile…" at bounding box center [521, 176] width 167 height 351
drag, startPoint x: 375, startPoint y: 203, endPoint x: 363, endPoint y: 203, distance: 12.3
click at [438, 203] on html "Online web based iOS Simulators and Android Emulators. Run iPhone, iPad, Mobile…" at bounding box center [521, 176] width 167 height 351
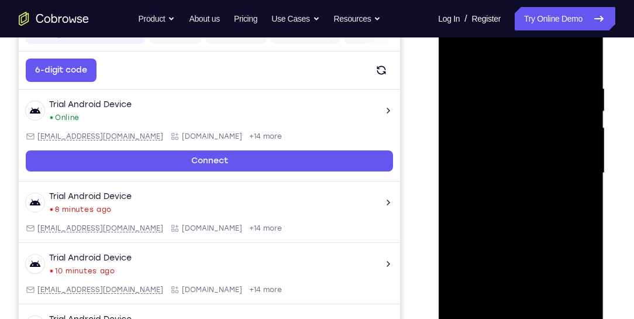
click at [584, 144] on div at bounding box center [520, 172] width 147 height 327
drag, startPoint x: 573, startPoint y: 146, endPoint x: 562, endPoint y: 192, distance: 46.9
click at [562, 191] on div at bounding box center [520, 172] width 147 height 327
drag, startPoint x: 513, startPoint y: 156, endPoint x: 538, endPoint y: 243, distance: 90.6
click at [538, 245] on div at bounding box center [520, 172] width 147 height 327
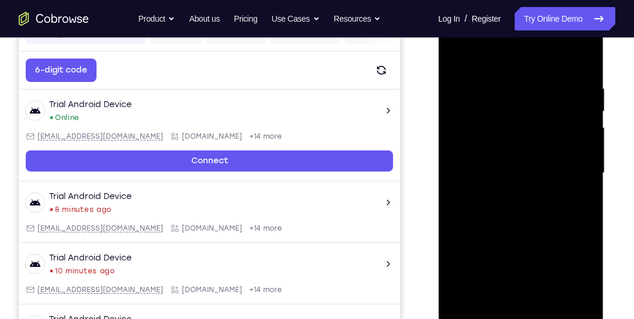
drag, startPoint x: 479, startPoint y: 158, endPoint x: 639, endPoint y: 171, distance: 160.7
click at [604, 171] on html "Online web based iOS Simulators and Android Emulators. Run iPhone, iPad, Mobile…" at bounding box center [521, 176] width 167 height 351
drag, startPoint x: 461, startPoint y: 124, endPoint x: 594, endPoint y: 130, distance: 132.8
click at [594, 130] on div at bounding box center [520, 175] width 165 height 348
drag, startPoint x: 469, startPoint y: 210, endPoint x: 621, endPoint y: 208, distance: 151.4
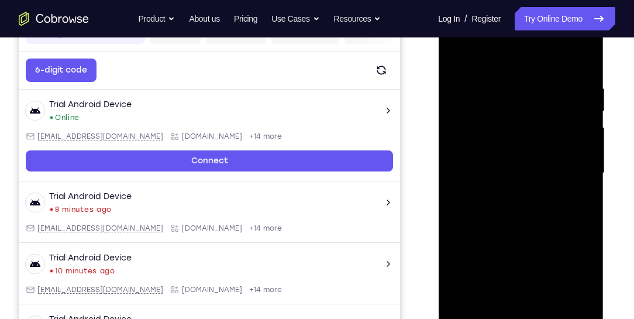
click at [604, 208] on html "Online web based iOS Simulators and Android Emulators. Run iPhone, iPad, Mobile…" at bounding box center [521, 176] width 167 height 351
click at [461, 55] on div at bounding box center [520, 172] width 147 height 327
click at [525, 220] on div at bounding box center [520, 172] width 147 height 327
drag, startPoint x: 564, startPoint y: 180, endPoint x: 362, endPoint y: 171, distance: 201.9
click at [438, 171] on html "Online web based iOS Simulators and Android Emulators. Run iPhone, iPad, Mobile…" at bounding box center [521, 176] width 167 height 351
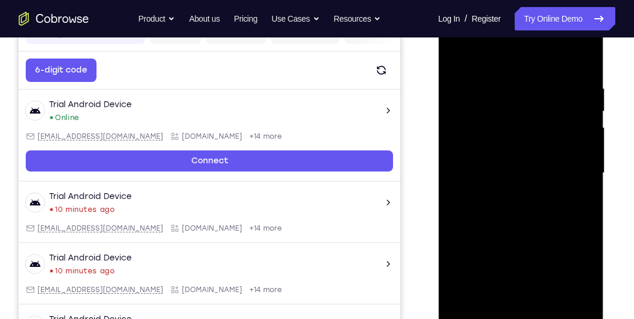
drag, startPoint x: 494, startPoint y: 185, endPoint x: 739, endPoint y: 123, distance: 252.6
click at [438, 81] on html "Online web based iOS Simulators and Android Emulators. Run iPhone, iPad, Mobile…" at bounding box center [521, 176] width 167 height 351
drag, startPoint x: 563, startPoint y: 222, endPoint x: 395, endPoint y: 200, distance: 169.8
click at [438, 200] on html "Online web based iOS Simulators and Android Emulators. Run iPhone, iPad, Mobile…" at bounding box center [521, 176] width 167 height 351
drag, startPoint x: 563, startPoint y: 172, endPoint x: 250, endPoint y: 127, distance: 316.5
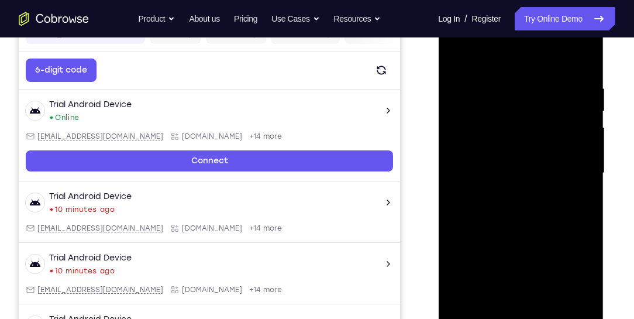
click at [438, 127] on html "Online web based iOS Simulators and Android Emulators. Run iPhone, iPad, Mobile…" at bounding box center [521, 176] width 167 height 351
drag, startPoint x: 545, startPoint y: 184, endPoint x: 226, endPoint y: 81, distance: 335.8
click at [438, 81] on html "Online web based iOS Simulators and Android Emulators. Run iPhone, iPad, Mobile…" at bounding box center [521, 176] width 167 height 351
drag, startPoint x: 562, startPoint y: 207, endPoint x: 442, endPoint y: 67, distance: 184.5
click at [442, 67] on div at bounding box center [520, 175] width 165 height 348
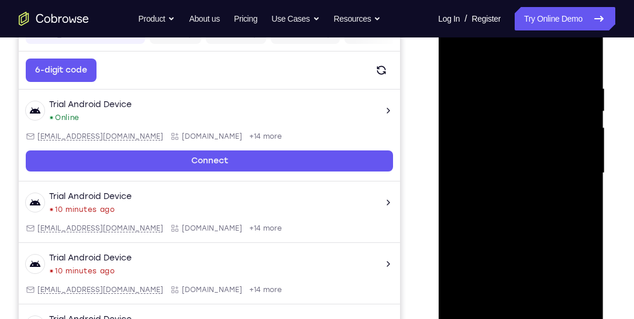
drag, startPoint x: 512, startPoint y: 134, endPoint x: 585, endPoint y: 271, distance: 154.5
click at [584, 268] on div at bounding box center [520, 172] width 147 height 327
drag, startPoint x: 483, startPoint y: 116, endPoint x: 575, endPoint y: 309, distance: 213.6
click at [575, 309] on div at bounding box center [520, 172] width 147 height 327
click at [486, 156] on div at bounding box center [520, 172] width 147 height 327
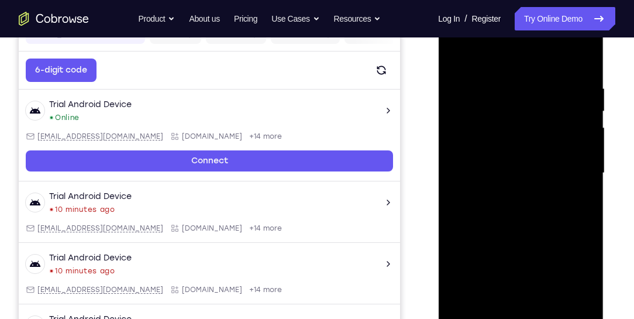
drag, startPoint x: 573, startPoint y: 178, endPoint x: 250, endPoint y: 125, distance: 327.6
click at [438, 125] on html "Online web based iOS Simulators and Android Emulators. Run iPhone, iPad, Mobile…" at bounding box center [521, 176] width 167 height 351
drag, startPoint x: 484, startPoint y: 168, endPoint x: 458, endPoint y: 283, distance: 117.4
click at [458, 285] on div at bounding box center [520, 172] width 147 height 327
drag, startPoint x: 487, startPoint y: 167, endPoint x: 501, endPoint y: 280, distance: 113.7
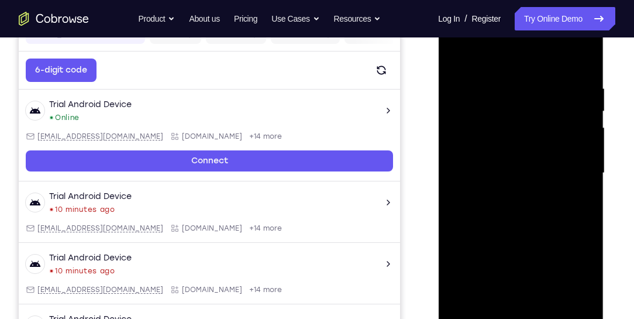
click at [501, 280] on div at bounding box center [520, 172] width 147 height 327
drag, startPoint x: 534, startPoint y: 179, endPoint x: 552, endPoint y: 172, distance: 19.4
click at [547, 171] on div at bounding box center [520, 172] width 147 height 327
drag, startPoint x: 487, startPoint y: 179, endPoint x: 1076, endPoint y: 151, distance: 589.3
click at [604, 151] on html "Online web based iOS Simulators and Android Emulators. Run iPhone, iPad, Mobile…" at bounding box center [521, 176] width 167 height 351
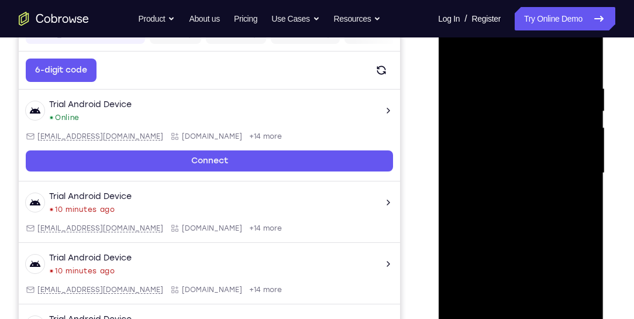
click at [499, 92] on div at bounding box center [520, 172] width 147 height 327
click at [501, 91] on div at bounding box center [520, 172] width 147 height 327
drag, startPoint x: 579, startPoint y: 149, endPoint x: 210, endPoint y: 103, distance: 371.1
click at [438, 103] on html "Online web based iOS Simulators and Android Emulators. Run iPhone, iPad, Mobile…" at bounding box center [521, 176] width 167 height 351
drag, startPoint x: 573, startPoint y: 208, endPoint x: 267, endPoint y: 125, distance: 317.9
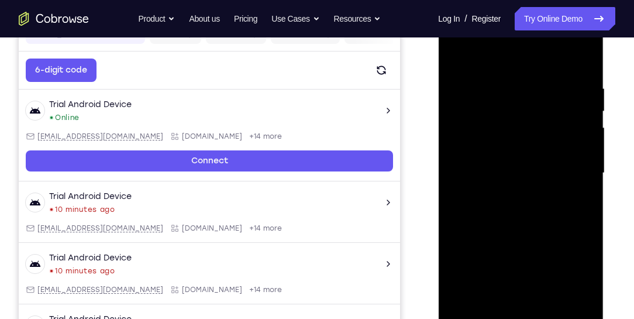
click at [438, 125] on html "Online web based iOS Simulators and Android Emulators. Run iPhone, iPad, Mobile…" at bounding box center [521, 176] width 167 height 351
drag, startPoint x: 523, startPoint y: 211, endPoint x: 496, endPoint y: 153, distance: 64.1
click at [496, 153] on div at bounding box center [520, 172] width 147 height 327
click at [513, 313] on div at bounding box center [520, 172] width 147 height 327
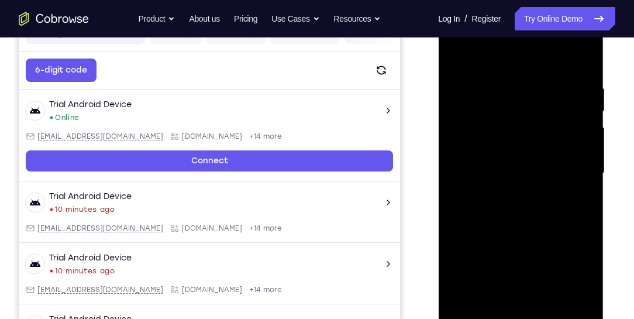
click at [513, 313] on div at bounding box center [520, 172] width 147 height 327
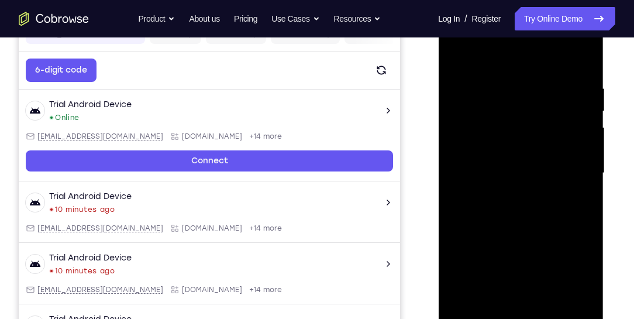
click at [471, 311] on div at bounding box center [520, 172] width 147 height 327
click at [583, 309] on div at bounding box center [520, 172] width 147 height 327
drag, startPoint x: 566, startPoint y: 181, endPoint x: 368, endPoint y: 173, distance: 198.3
click at [438, 173] on html "Online web based iOS Simulators and Android Emulators. Run iPhone, iPad, Mobile…" at bounding box center [521, 176] width 167 height 351
drag, startPoint x: 547, startPoint y: 184, endPoint x: 297, endPoint y: 175, distance: 249.7
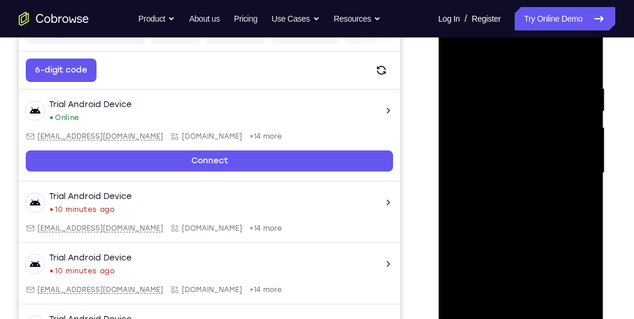
click at [438, 175] on html "Online web based iOS Simulators and Android Emulators. Run iPhone, iPad, Mobile…" at bounding box center [521, 176] width 167 height 351
drag, startPoint x: 521, startPoint y: 175, endPoint x: 290, endPoint y: 172, distance: 231.5
click at [438, 172] on html "Online web based iOS Simulators and Android Emulators. Run iPhone, iPad, Mobile…" at bounding box center [521, 176] width 167 height 351
click at [517, 207] on div at bounding box center [520, 172] width 147 height 327
click at [584, 40] on div at bounding box center [520, 172] width 147 height 327
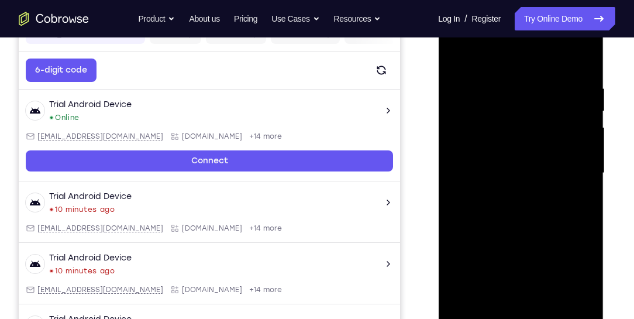
drag, startPoint x: 548, startPoint y: 165, endPoint x: 537, endPoint y: 78, distance: 88.4
click at [537, 78] on div at bounding box center [520, 172] width 147 height 327
click at [566, 196] on div at bounding box center [520, 172] width 147 height 327
click at [581, 157] on div at bounding box center [520, 172] width 147 height 327
click at [572, 160] on div at bounding box center [520, 172] width 147 height 327
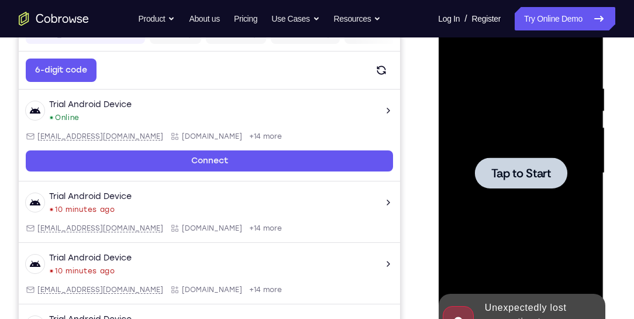
click at [580, 158] on div at bounding box center [520, 172] width 147 height 327
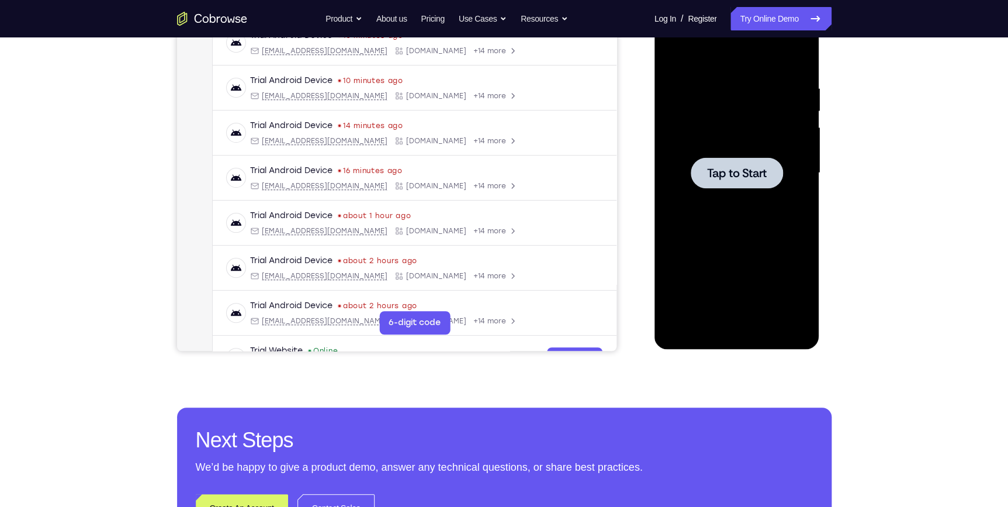
click at [129, 146] on div "Your Support Agent Your Customer Web iOS Android Next Steps We’d be happy to gi…" at bounding box center [504, 230] width 1008 height 771
